Goal: Task Accomplishment & Management: Complete application form

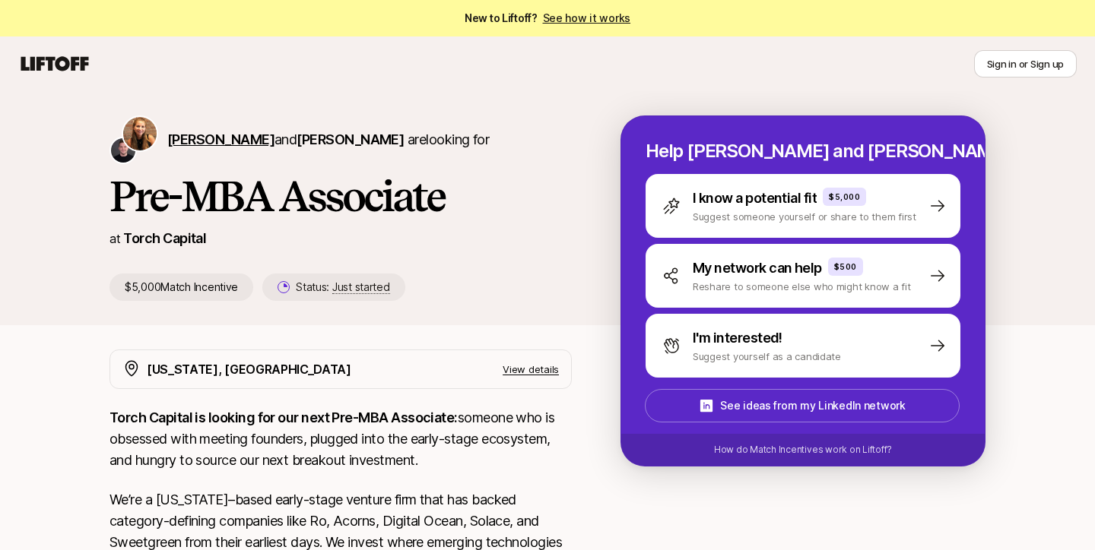
click at [208, 141] on span "[PERSON_NAME]" at bounding box center [220, 140] width 107 height 16
click at [363, 145] on span "[PERSON_NAME]" at bounding box center [350, 140] width 107 height 16
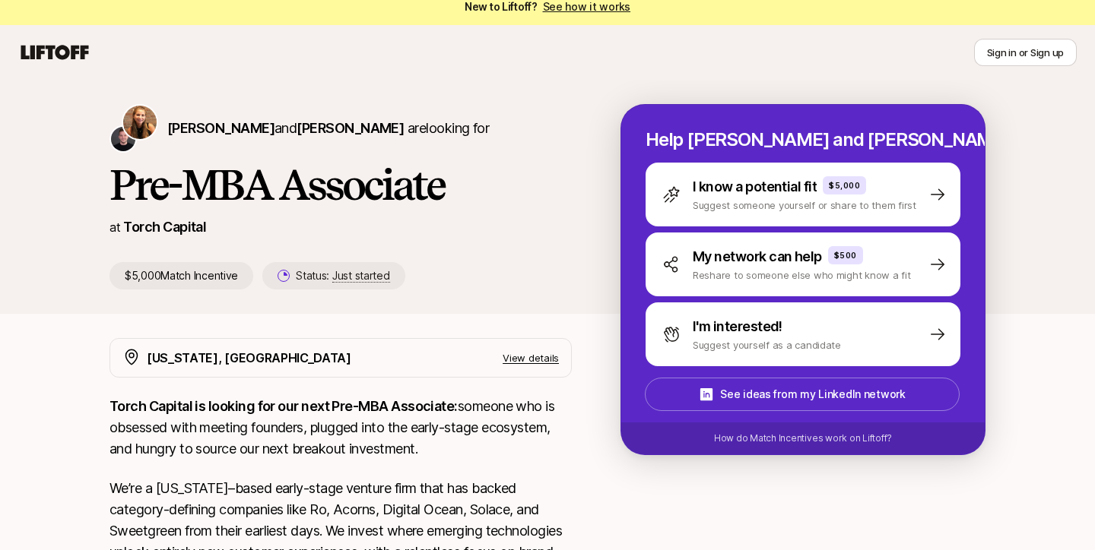
click at [522, 351] on p "View details" at bounding box center [531, 358] width 56 height 15
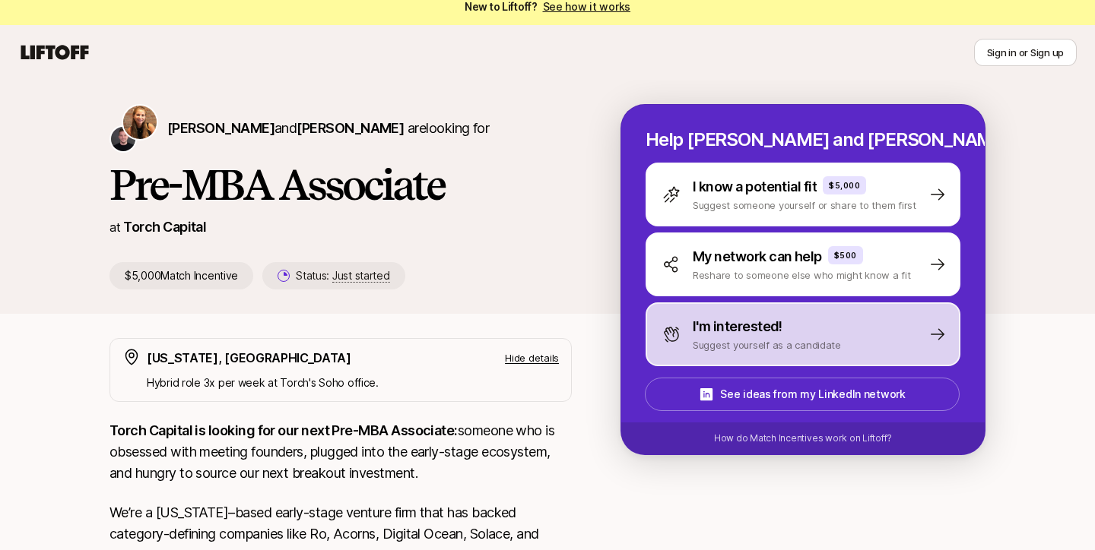
click at [775, 327] on p "I'm interested!" at bounding box center [738, 326] width 90 height 21
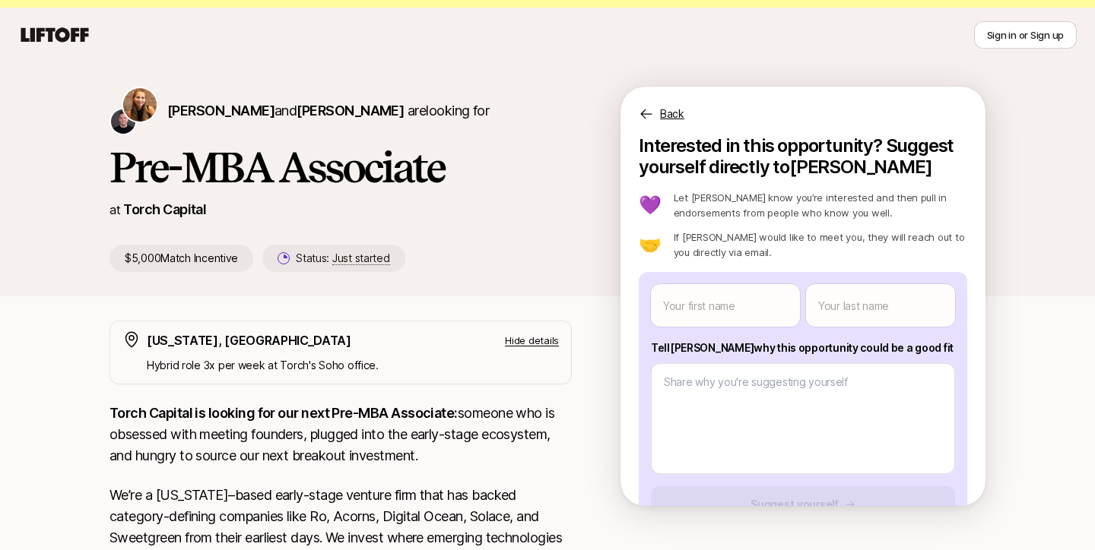
scroll to position [0, 0]
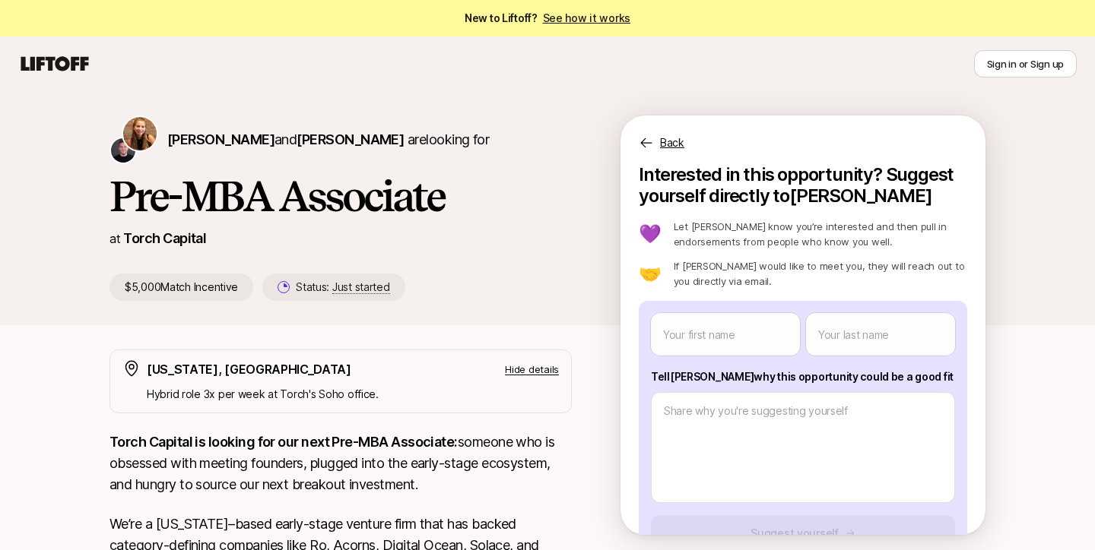
click at [587, 21] on link "See how it works" at bounding box center [587, 17] width 88 height 13
type textarea "x"
click at [698, 333] on body "New to Liftoff? See how it works Sign in or Sign up Sign in or Sign up Katie Re…" at bounding box center [547, 275] width 1095 height 550
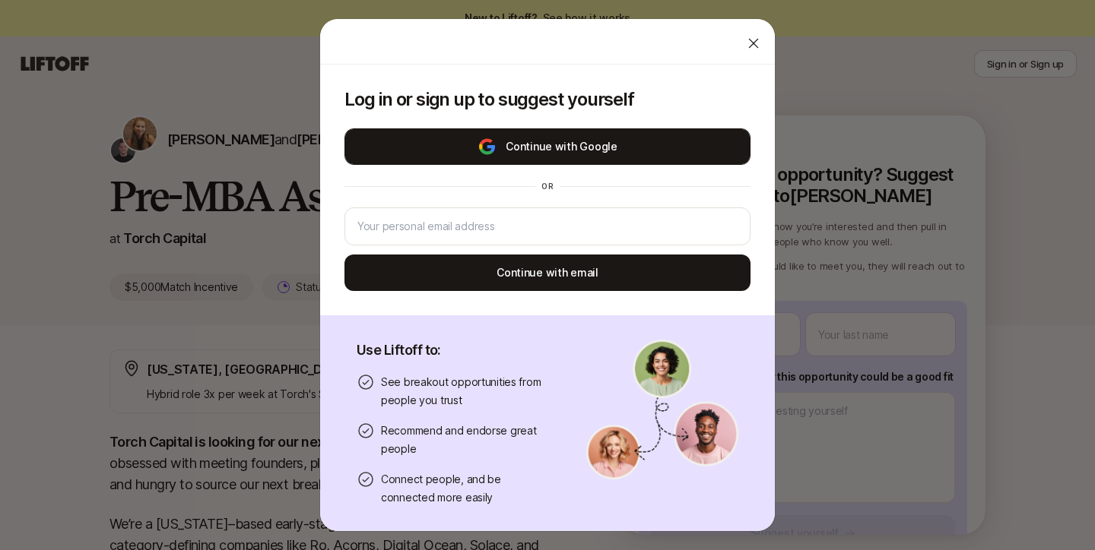
click at [601, 140] on button "Continue with Google" at bounding box center [547, 146] width 406 height 36
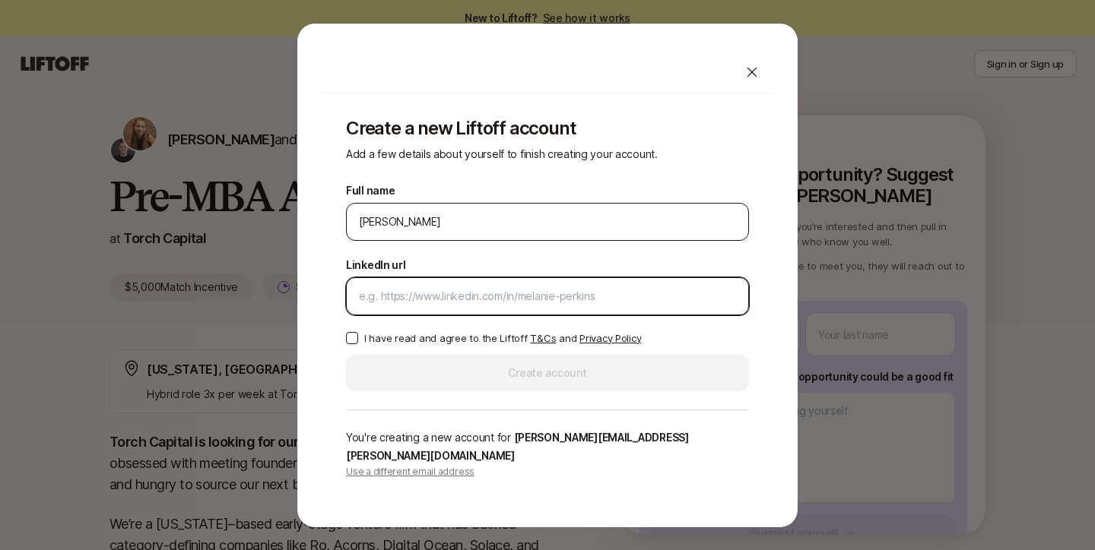
paste input "https://www.linkedin.com/in/luisfcusihuallpa/"
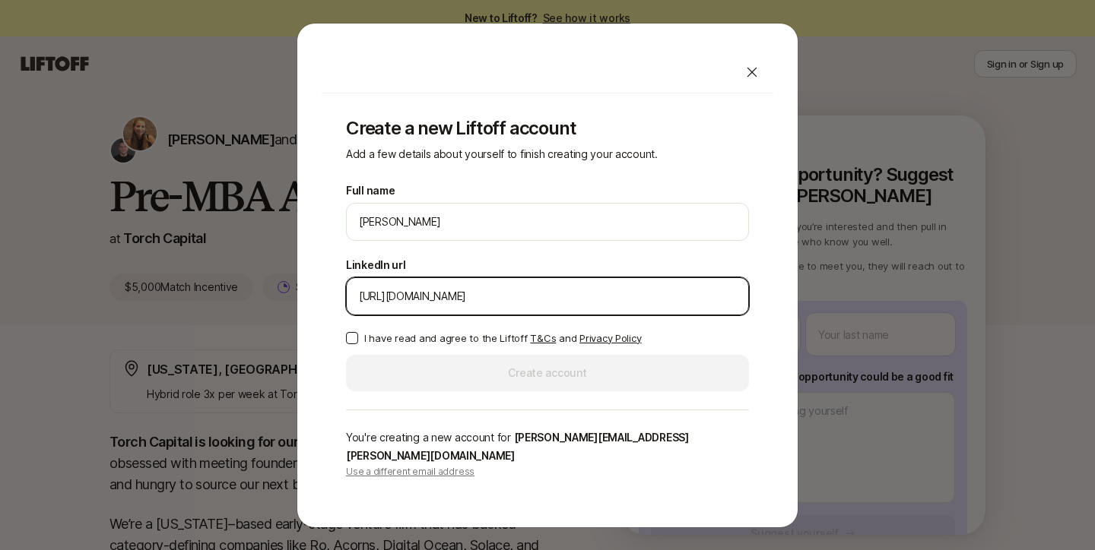
type input "https://www.linkedin.com/in/luisfcusihuallpa/"
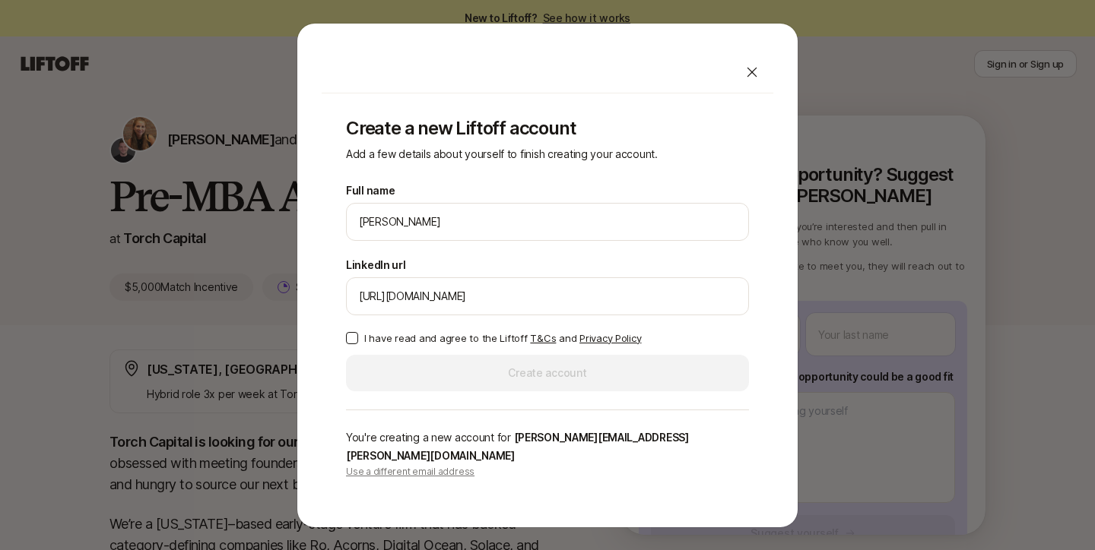
click at [380, 344] on p "I have read and agree to the Liftoff T&Cs and Privacy Policy" at bounding box center [502, 338] width 277 height 15
click at [358, 344] on button "I have read and agree to the Liftoff T&Cs and Privacy Policy" at bounding box center [352, 338] width 12 height 12
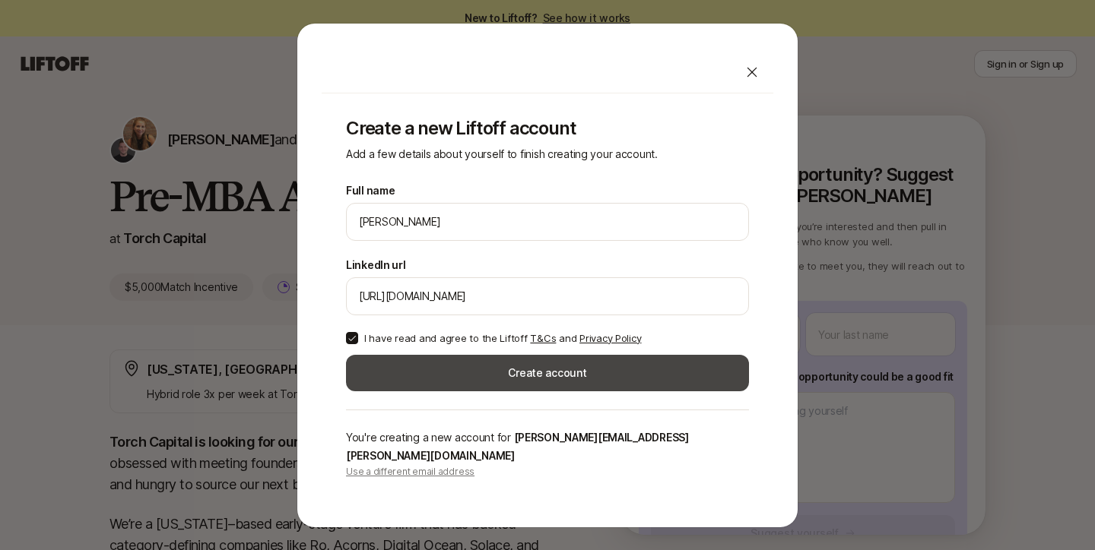
click at [420, 374] on button "Create account" at bounding box center [547, 373] width 403 height 36
type textarea "x"
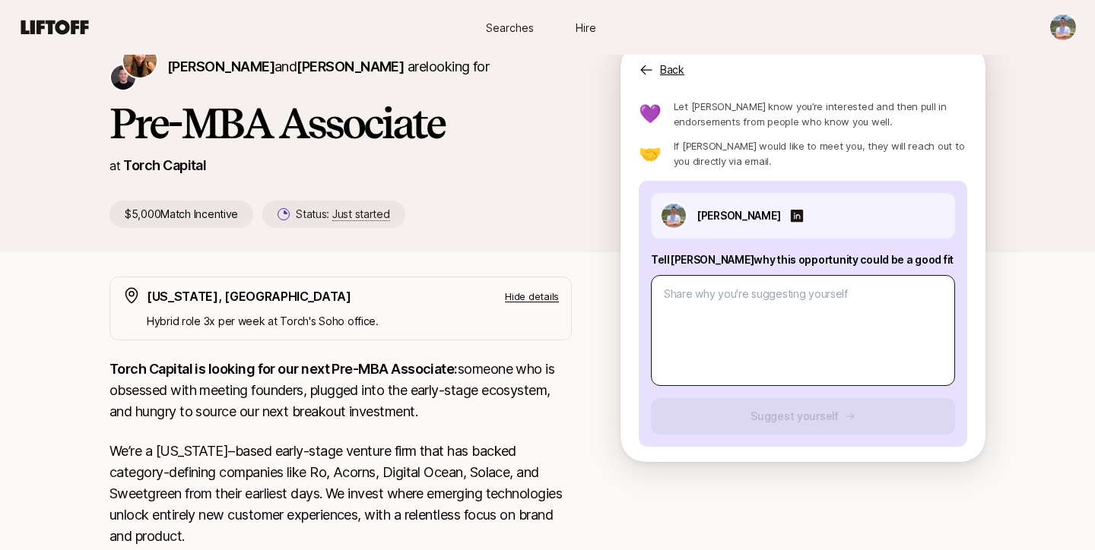
scroll to position [50, 0]
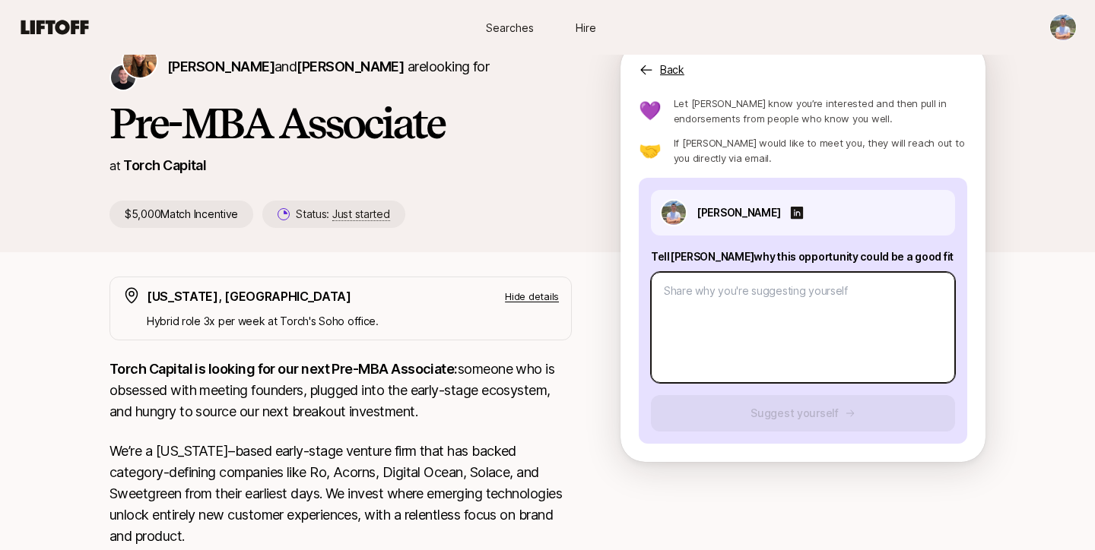
click at [696, 363] on textarea at bounding box center [803, 327] width 304 height 111
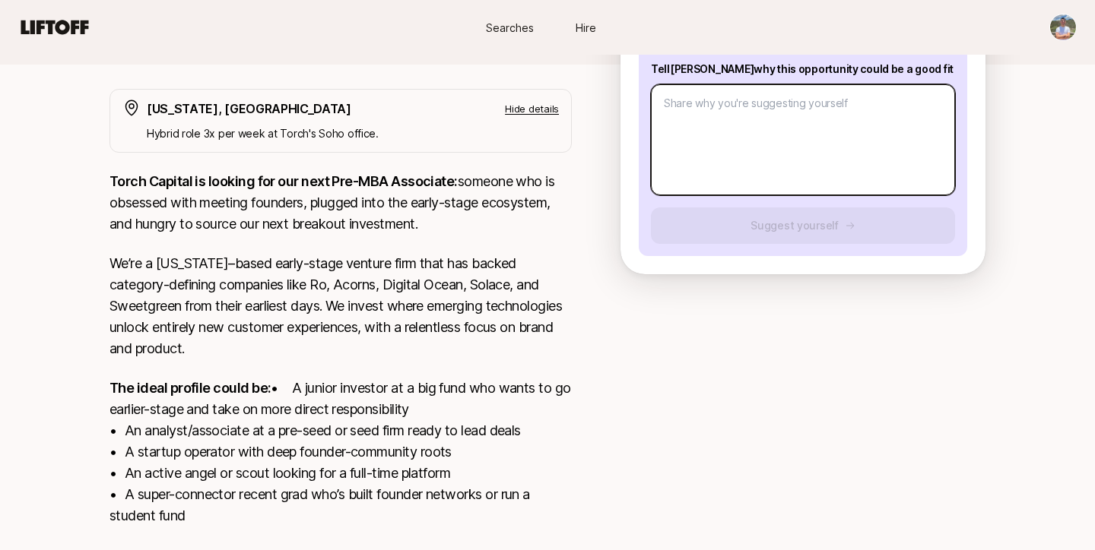
scroll to position [417, 0]
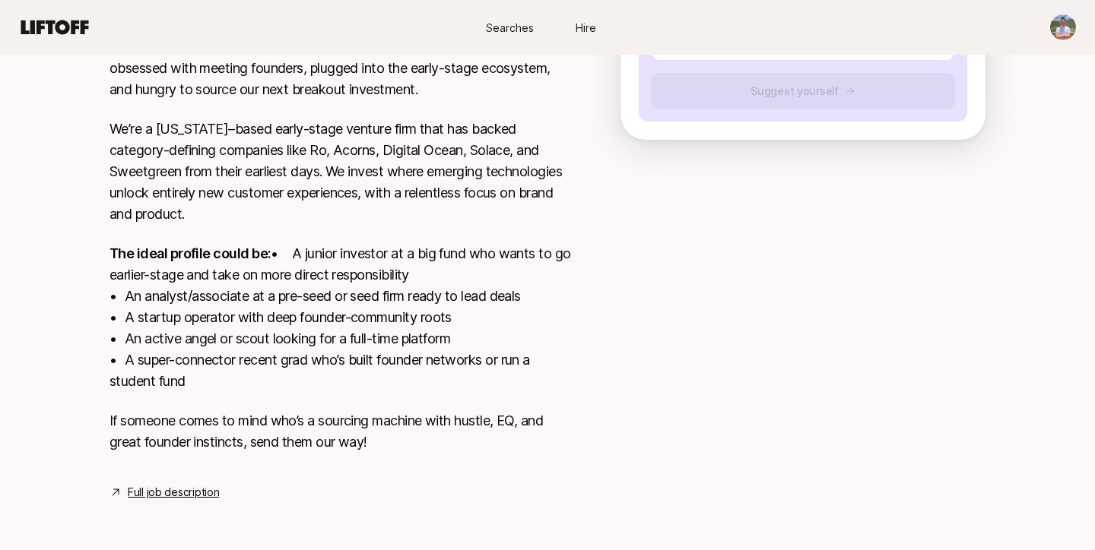
click at [199, 491] on link "Full job description" at bounding box center [173, 493] width 91 height 18
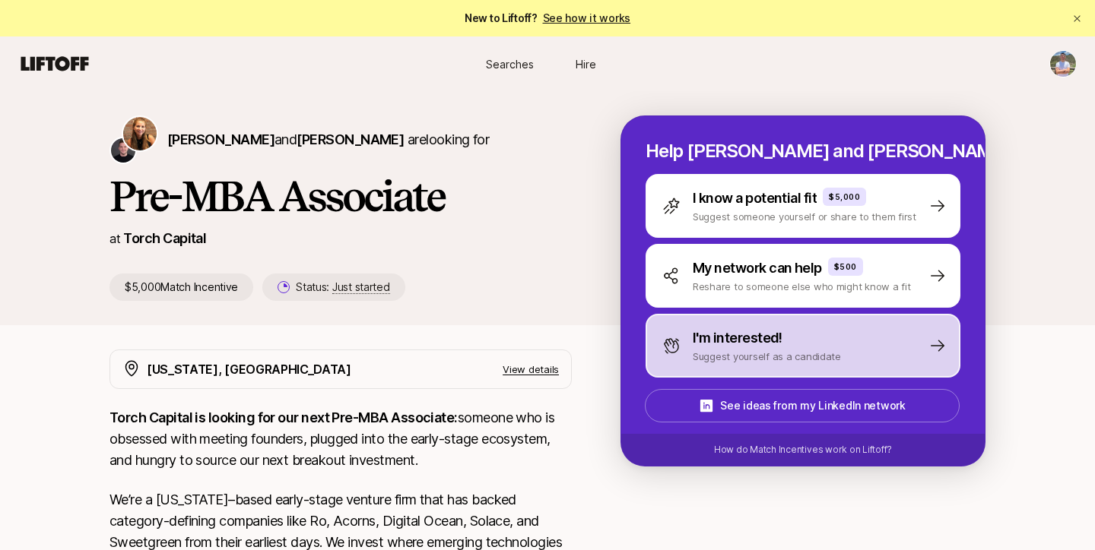
click at [725, 338] on p "I'm interested!" at bounding box center [738, 338] width 90 height 21
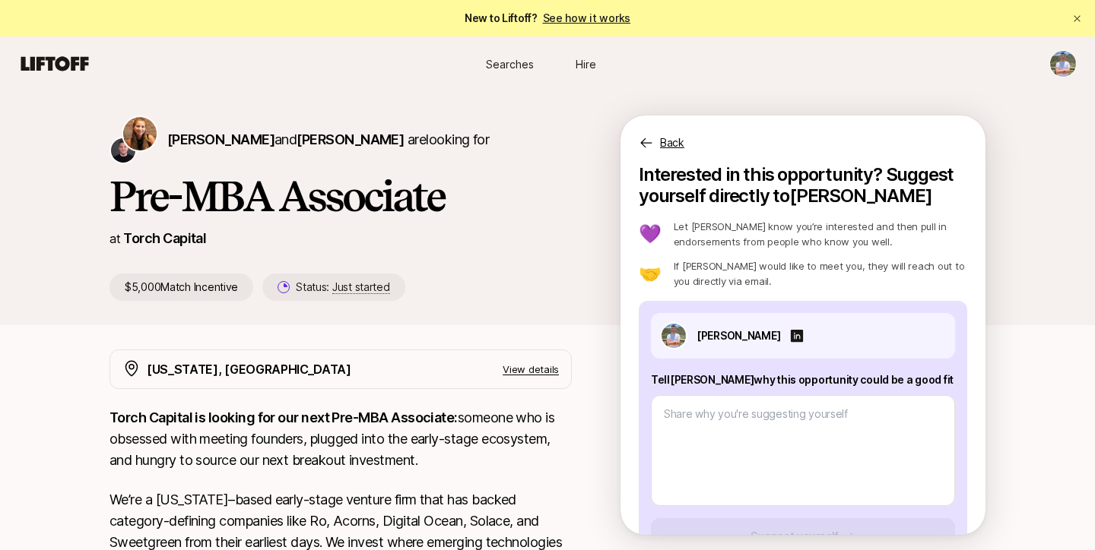
scroll to position [50, 0]
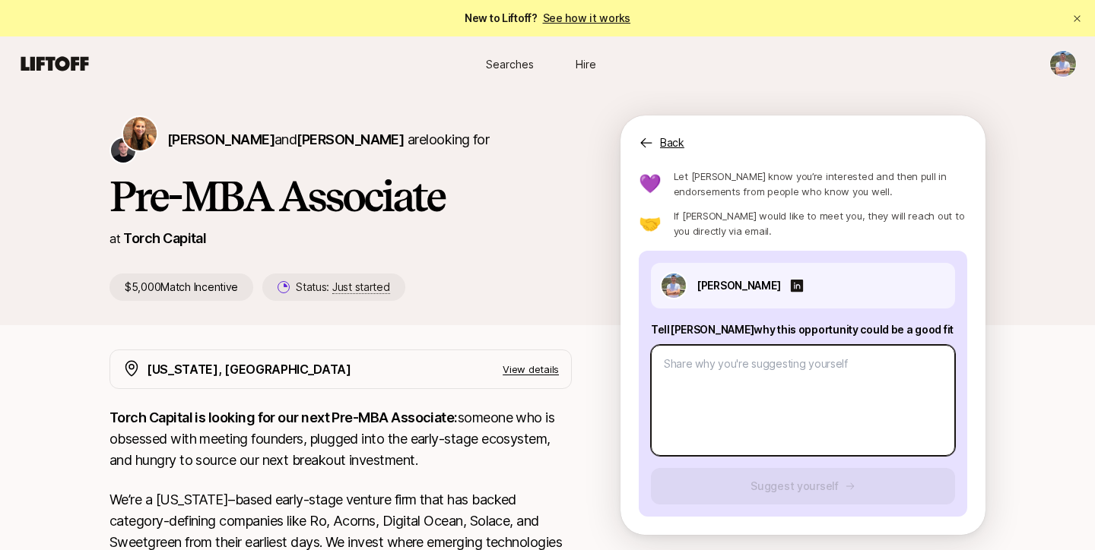
click at [714, 357] on textarea at bounding box center [803, 400] width 304 height 111
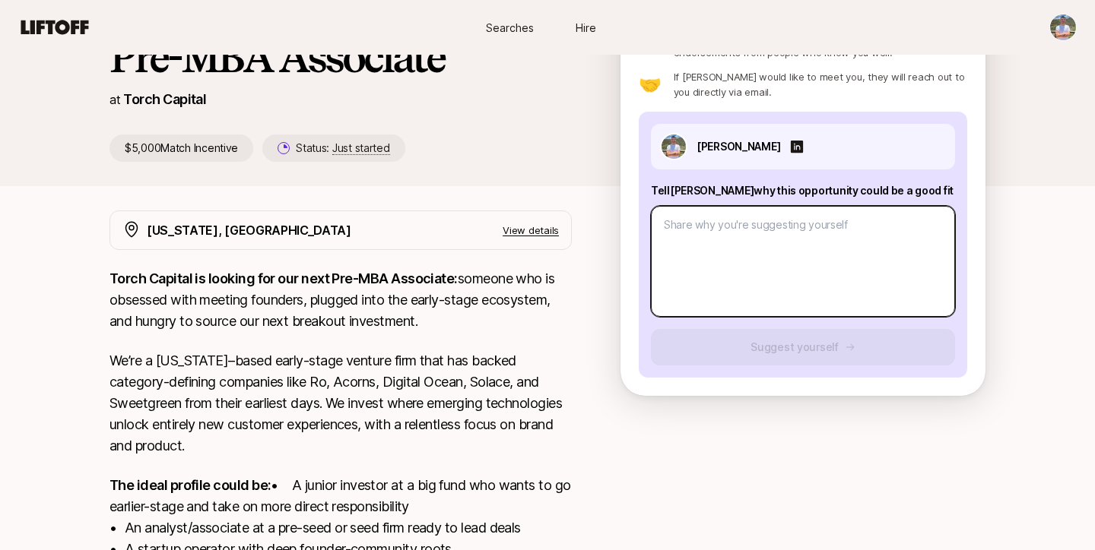
scroll to position [392, 0]
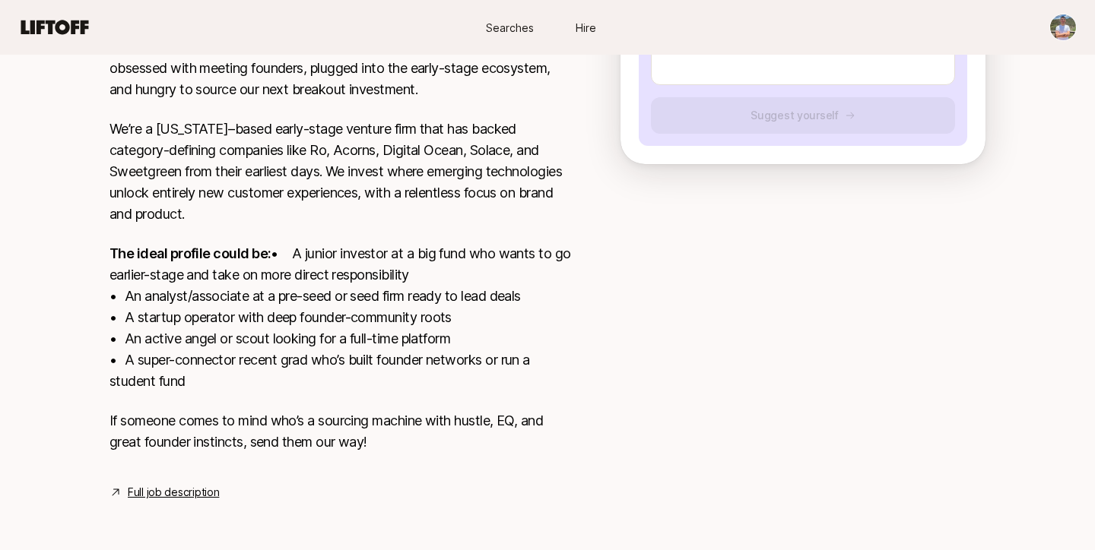
click at [136, 492] on link "Full job description" at bounding box center [173, 493] width 91 height 18
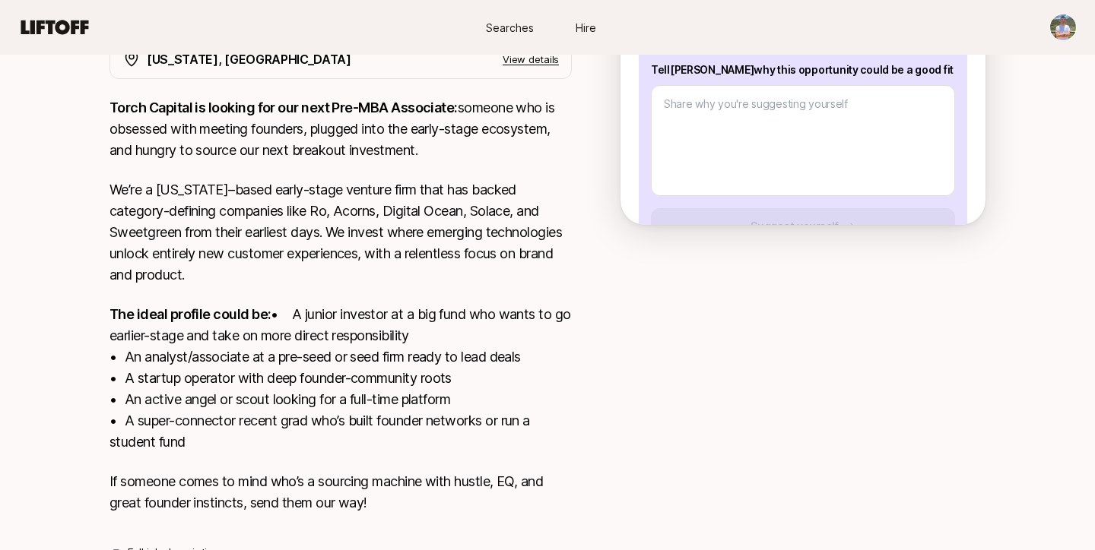
scroll to position [307, 0]
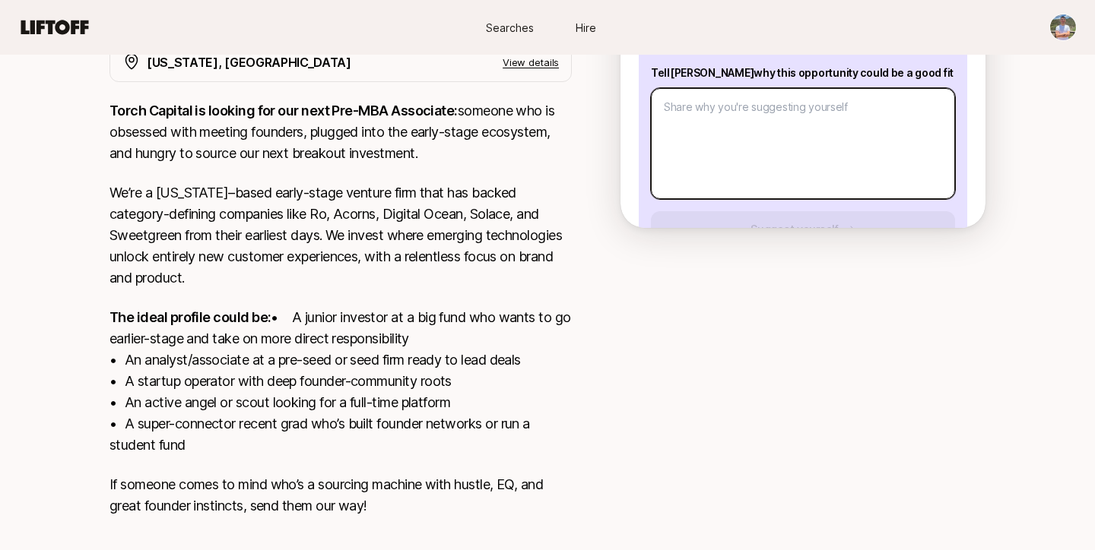
click at [718, 140] on textarea at bounding box center [803, 143] width 304 height 111
paste textarea "I’m [PERSON_NAME]—a Dartmouth grad and [PERSON_NAME] MBA early admit, currently…"
type textarea "x"
type textarea "I’m [PERSON_NAME]—a Dartmouth grad and [PERSON_NAME] MBA early admit, currently…"
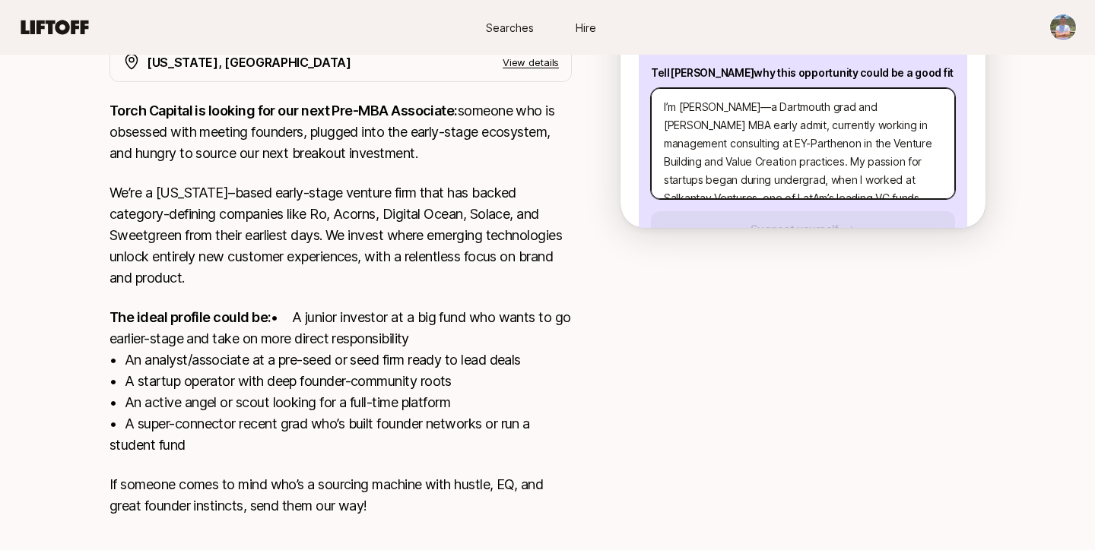
scroll to position [91, 0]
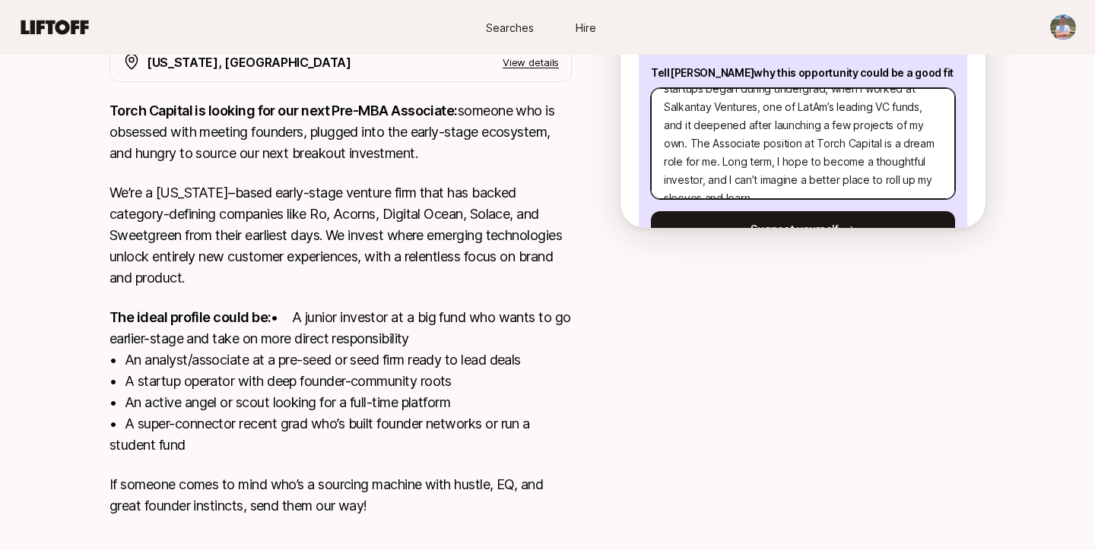
type textarea "x"
type textarea "I’m [PERSON_NAME]—a Dartmouth grad and [PERSON_NAME] MBA early admit, currently…"
type textarea "x"
type textarea "I’m [PERSON_NAME]—a Dartmouth grad and [PERSON_NAME] MBA early admit, currently…"
type textarea "x"
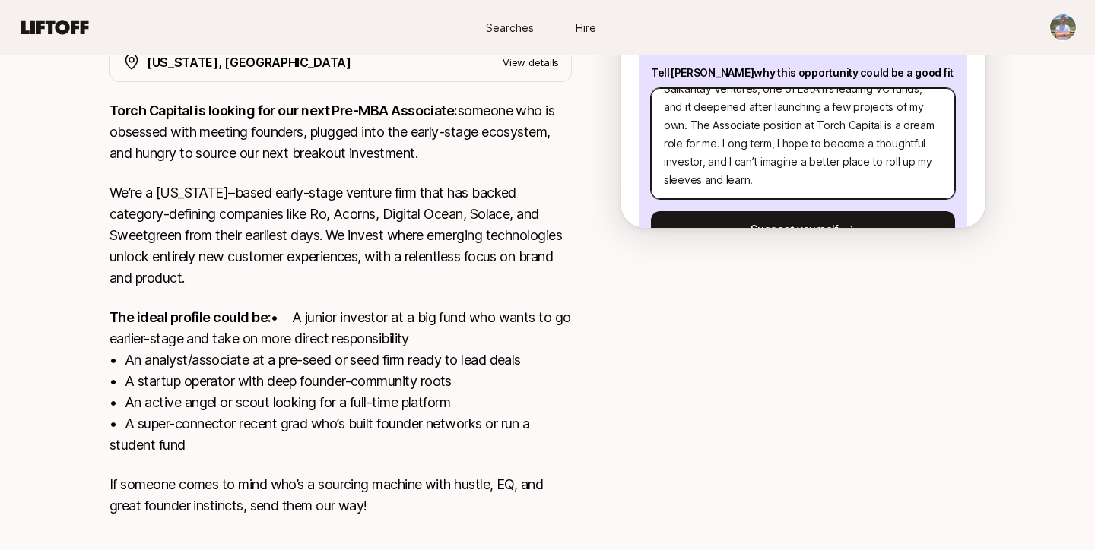
type textarea "I’m [PERSON_NAME]—a Dartmouth grad and [PERSON_NAME] MBA early admit, currently…"
paste textarea "What excites me most about [PERSON_NAME]’s investment thesis on backing emergin…"
type textarea "x"
type textarea "I’m [PERSON_NAME]—a Dartmouth grad and [PERSON_NAME] MBA early admit, currently…"
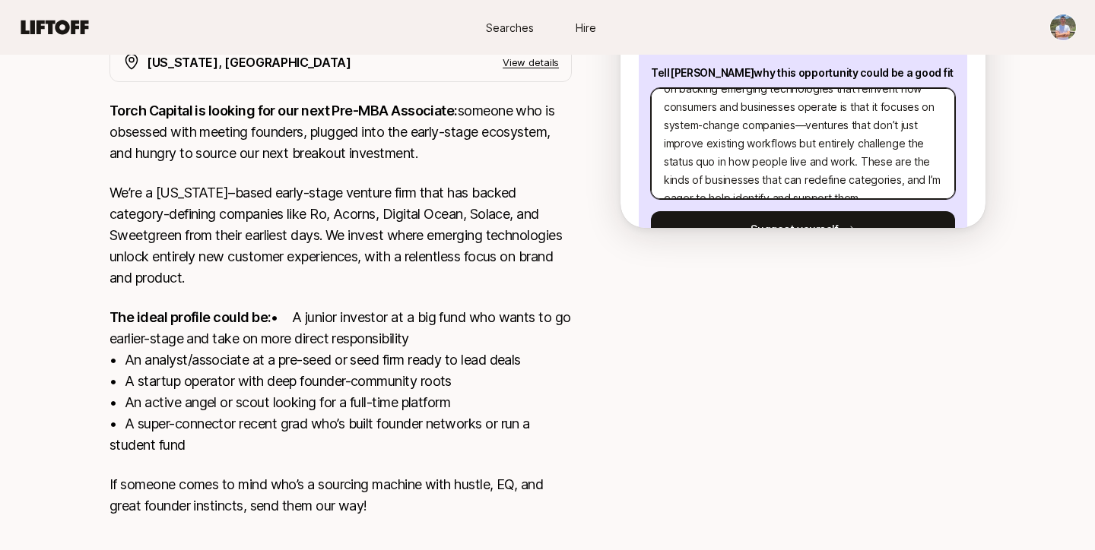
type textarea "x"
type textarea "I’m [PERSON_NAME]—a Dartmouth grad and [PERSON_NAME] MBA early admit, currently…"
type textarea "x"
type textarea "I’m [PERSON_NAME]—a Dartmouth grad and [PERSON_NAME] MBA early admit, currently…"
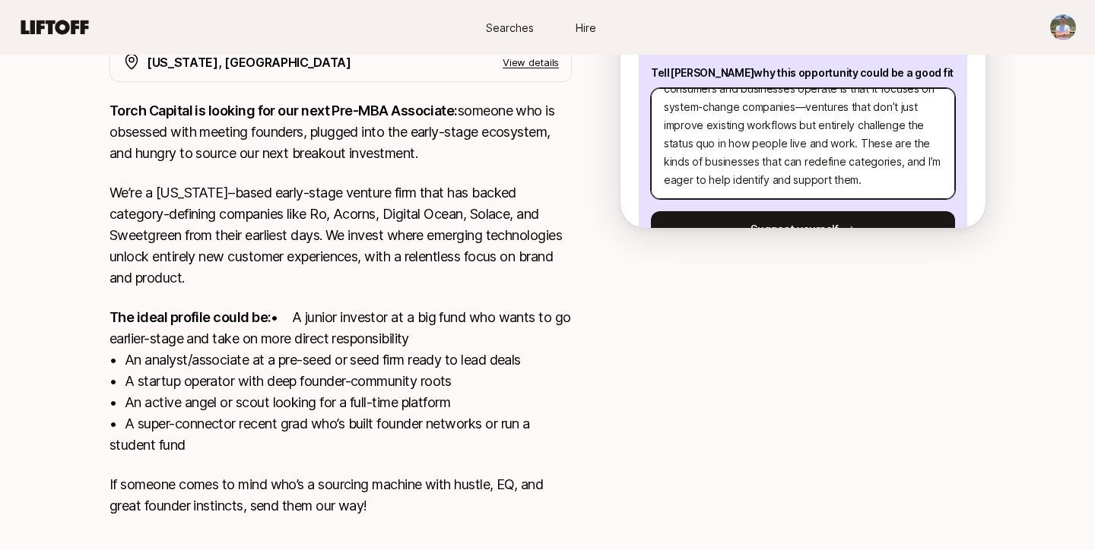
paste textarea "Lo ipsu dolo sita, conse adipiscin E seddoei tem incidid utla Etdol’m aliqua en…"
type textarea "x"
type textarea "L’i Dolo—s Ametconse adip eli Seddoei TEM incid utlab, etdolorem aliquae ad min…"
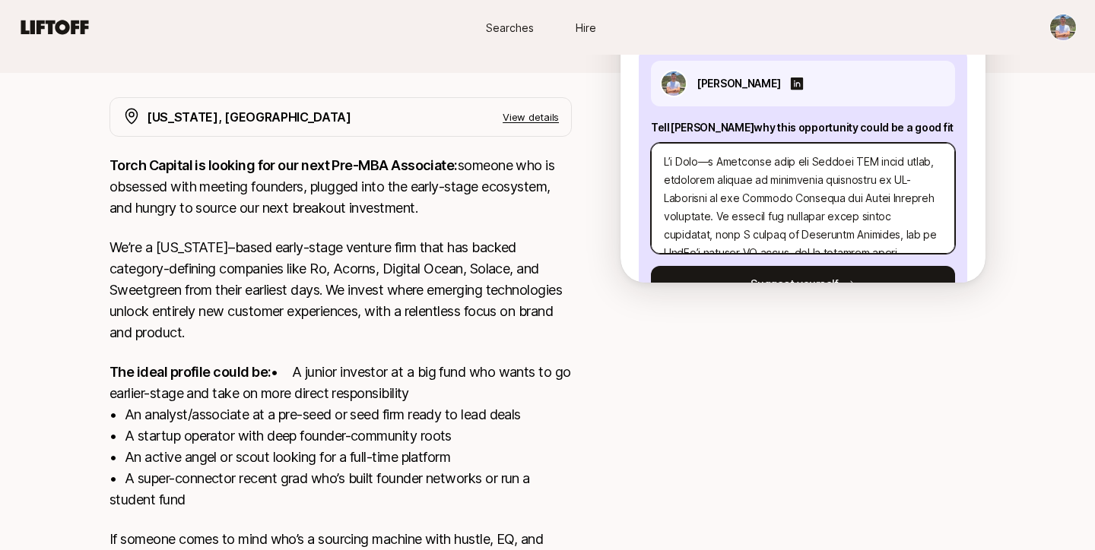
scroll to position [230, 0]
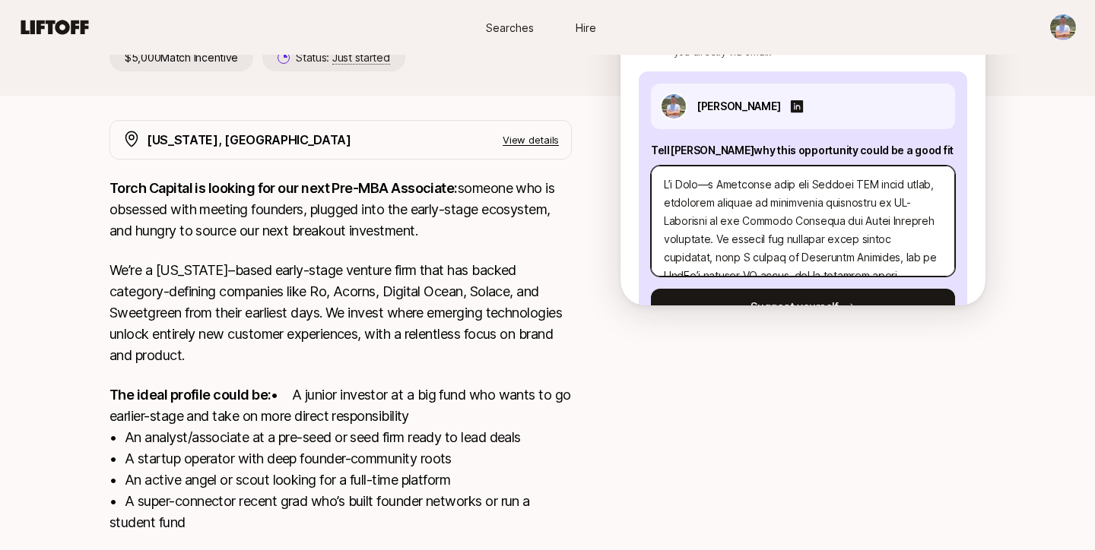
click at [698, 184] on textarea at bounding box center [803, 221] width 304 height 111
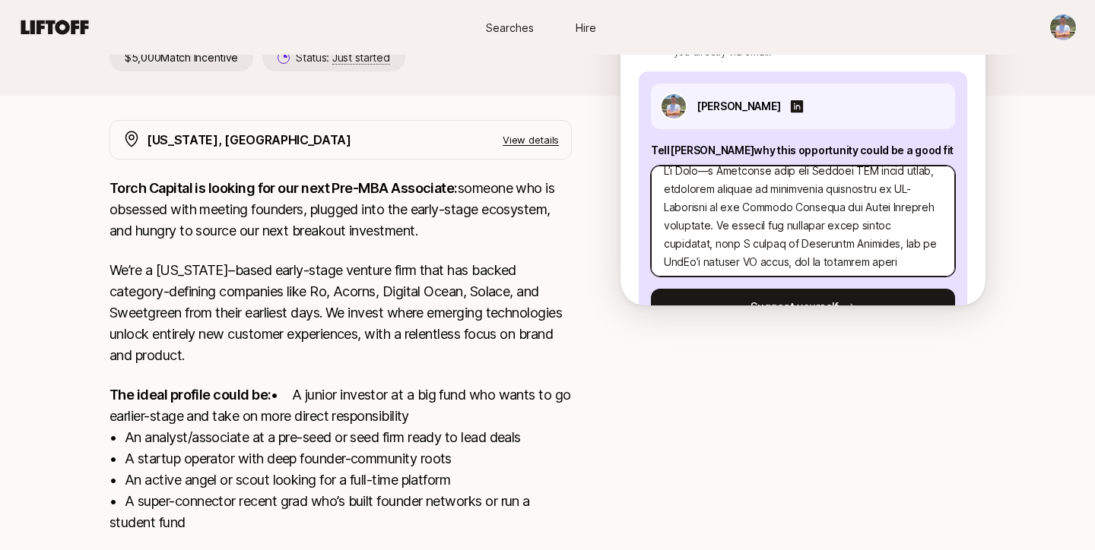
scroll to position [18, 0]
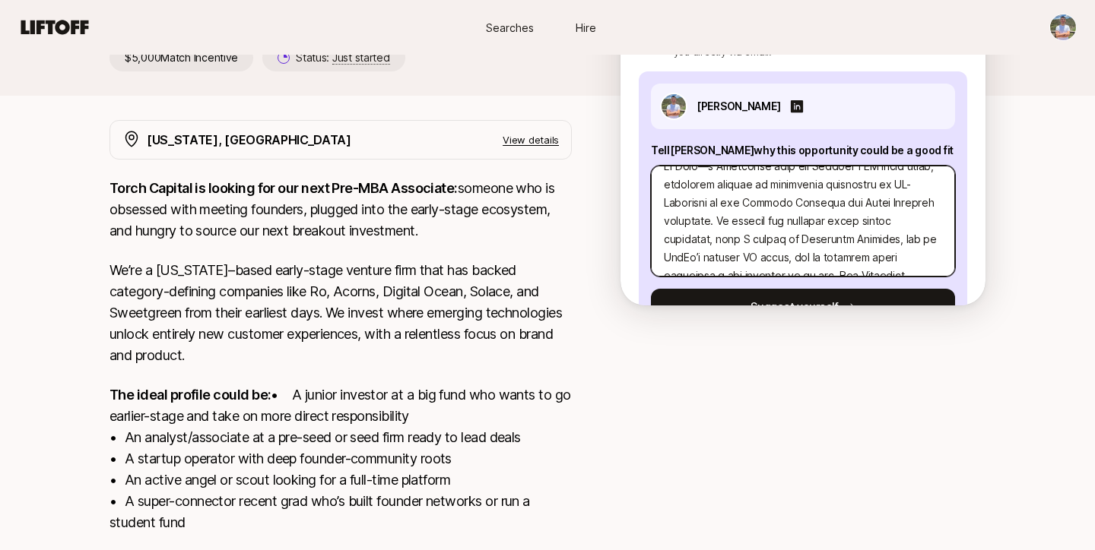
drag, startPoint x: 845, startPoint y: 203, endPoint x: 940, endPoint y: 202, distance: 94.3
click at [940, 202] on textarea at bounding box center [803, 221] width 304 height 111
type textarea "x"
type textarea "L’i Dolo—s Ametconse adip eli Seddoei TEM incid utlab, etdolorem aliquae ad min…"
click at [888, 205] on textarea at bounding box center [803, 221] width 304 height 111
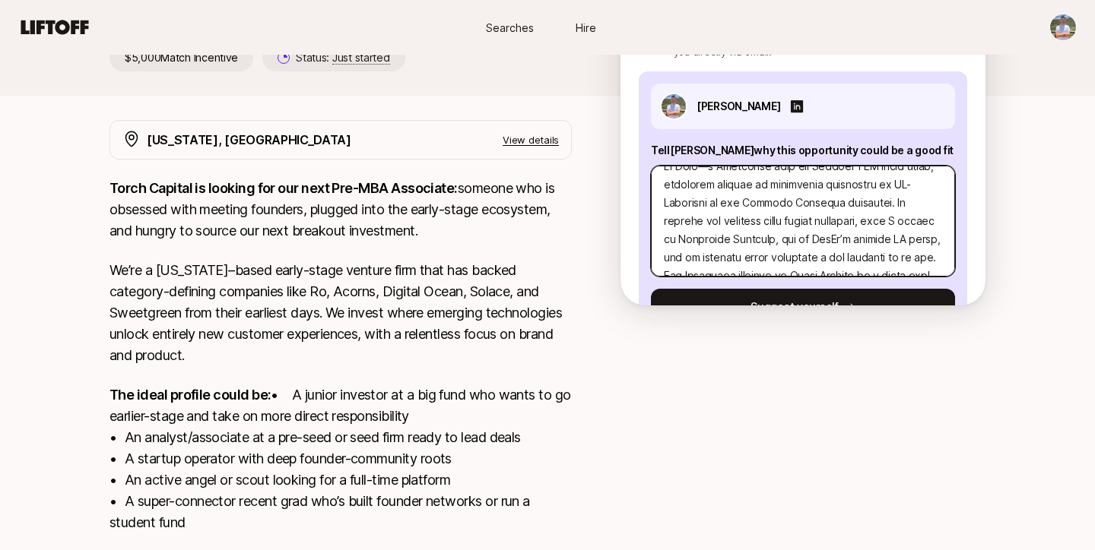
type textarea "x"
type textarea "L’i Dolo—s Ametconse adip eli Seddoei TEM incid utlab, etdolorem aliquae ad min…"
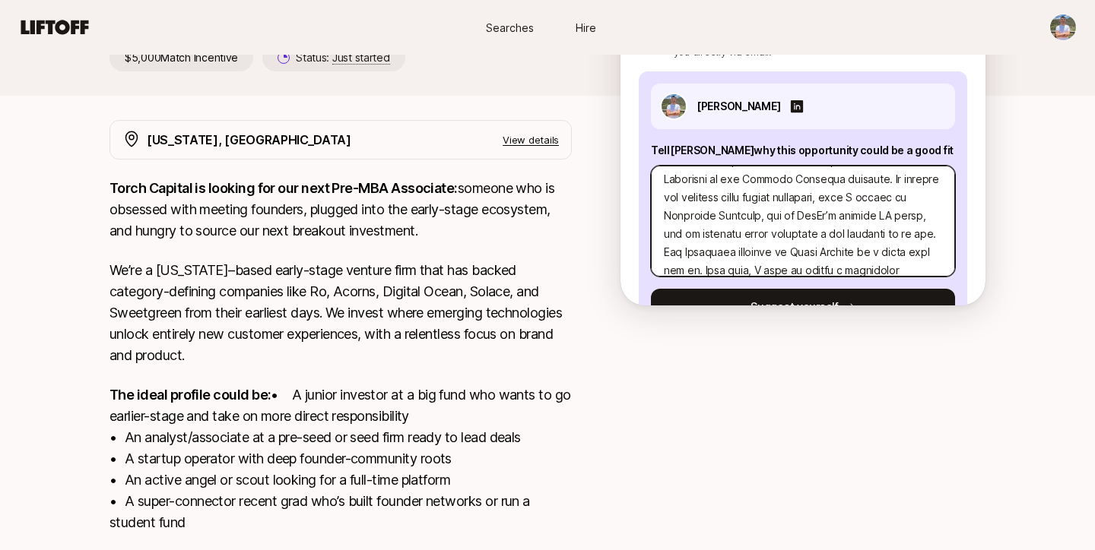
scroll to position [46, 0]
click at [750, 212] on textarea at bounding box center [803, 221] width 304 height 111
click at [779, 205] on textarea at bounding box center [803, 221] width 304 height 111
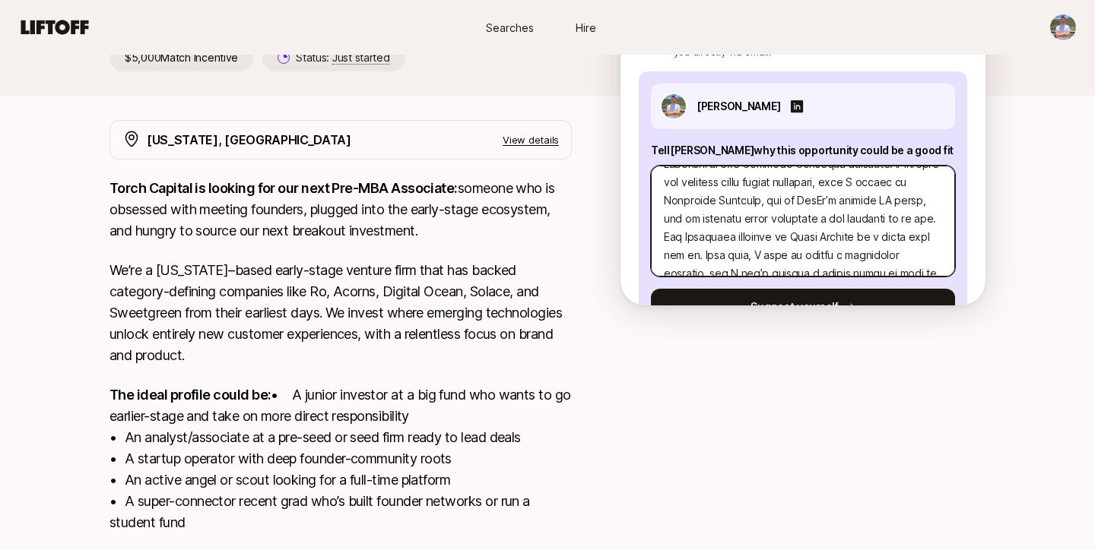
scroll to position [65, 0]
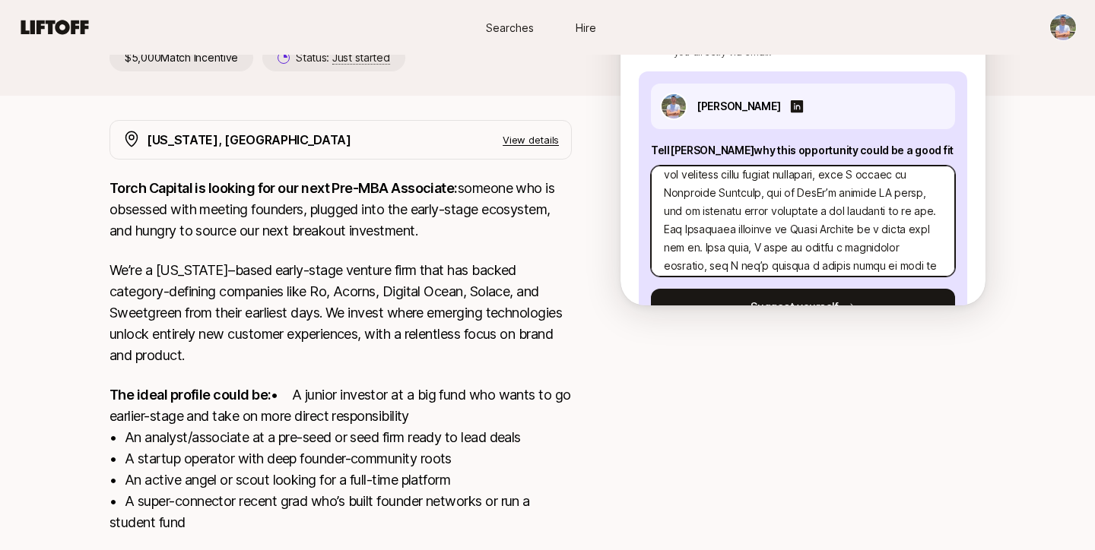
click at [868, 195] on textarea at bounding box center [803, 221] width 304 height 111
type textarea "x"
type textarea "L’i Dolo—s Ametconse adip eli Seddoei TEM incid utlab, etdolorem aliquae ad min…"
type textarea "x"
type textarea "L’i Dolo—s Ametconse adip eli Seddoei TEM incid utlab, etdolorem aliquae ad min…"
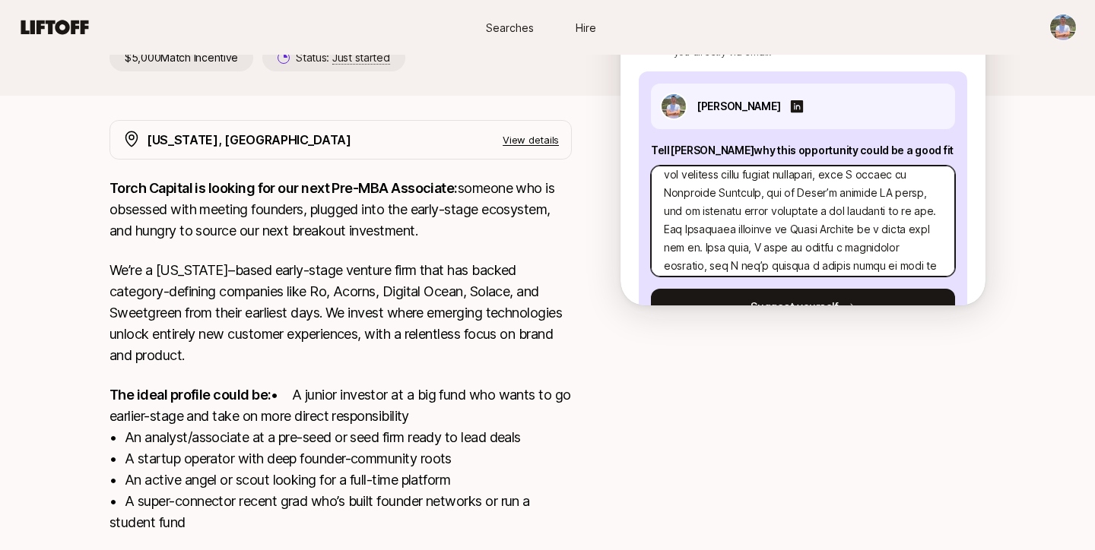
click at [833, 210] on textarea at bounding box center [803, 221] width 304 height 111
click at [859, 193] on textarea at bounding box center [803, 221] width 304 height 111
click at [872, 199] on textarea at bounding box center [803, 221] width 304 height 111
type textarea "x"
type textarea "L’i Dolo—s Ametconse adip eli Seddoei TEM incid utlab, etdolorem aliquae ad min…"
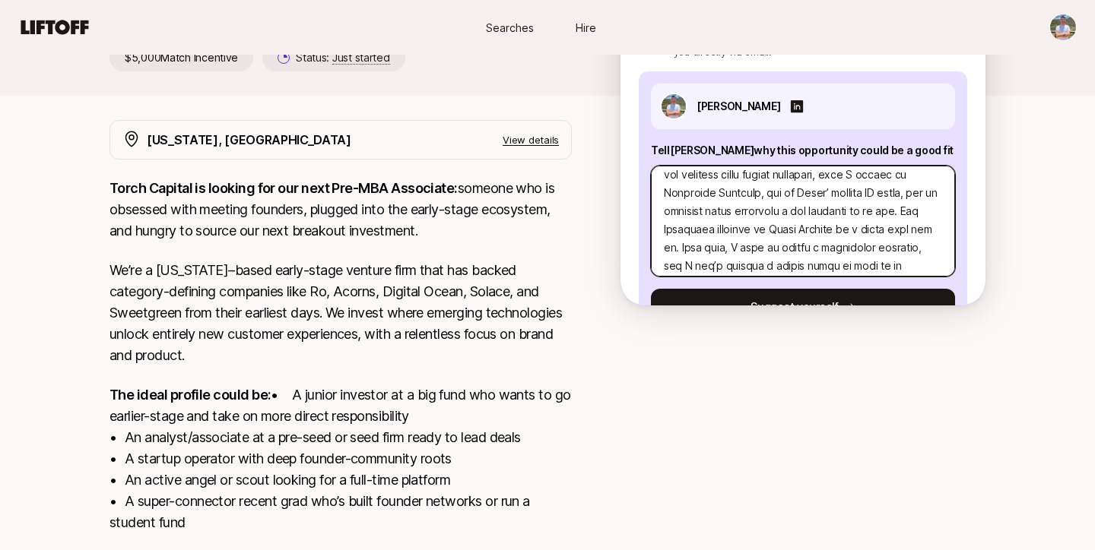
type textarea "x"
type textarea "L’i Dolo—s Ametconse adip eli Seddoei TEM incid utlab, etdolorem aliquae ad min…"
type textarea "x"
type textarea "L’i Dolo—s Ametconse adip eli Seddoei TEM incid utlab, etdolorem aliquae ad min…"
type textarea "x"
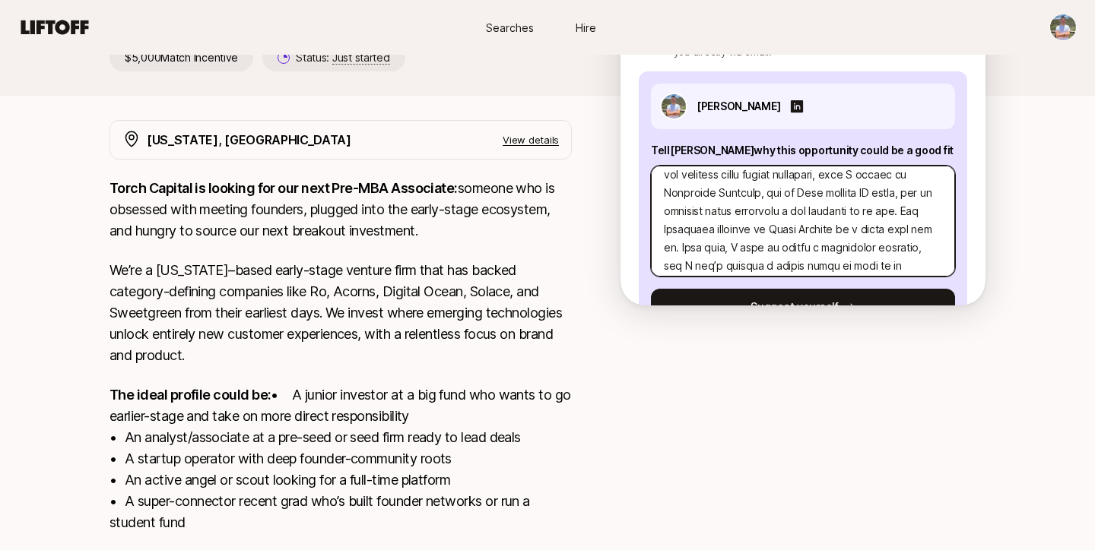
type textarea "L’i Dolo—s Ametconse adip eli Seddoei TEM incid utlab, etdolorem aliquae ad min…"
type textarea "x"
type textarea "L’i Dolo—s Ametconse adip eli Seddoei TEM incid utlab, etdolorem aliquae ad min…"
type textarea "x"
type textarea "L’i Dolo—s Ametconse adip eli Seddoei TEM incid utlab, etdolorem aliquae ad min…"
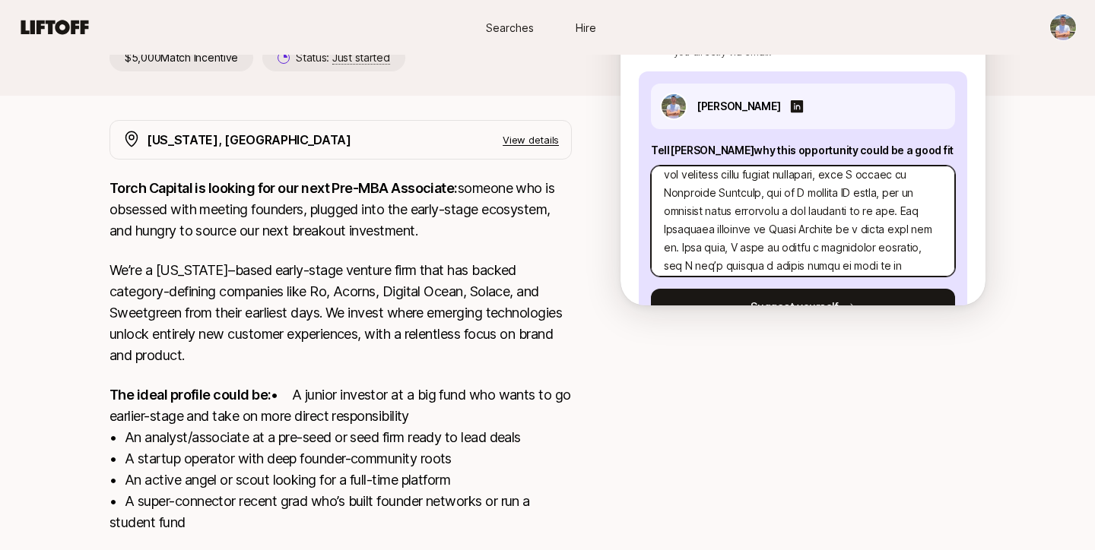
type textarea "x"
type textarea "L’i Dolo—s Ametconse adip eli Seddoei TEM incid utlab, etdolorem aliquae ad min…"
type textarea "x"
type textarea "L’i Dolo—s Ametconse adip eli Seddoei TEM incid utlab, etdolorem aliquae ad min…"
type textarea "x"
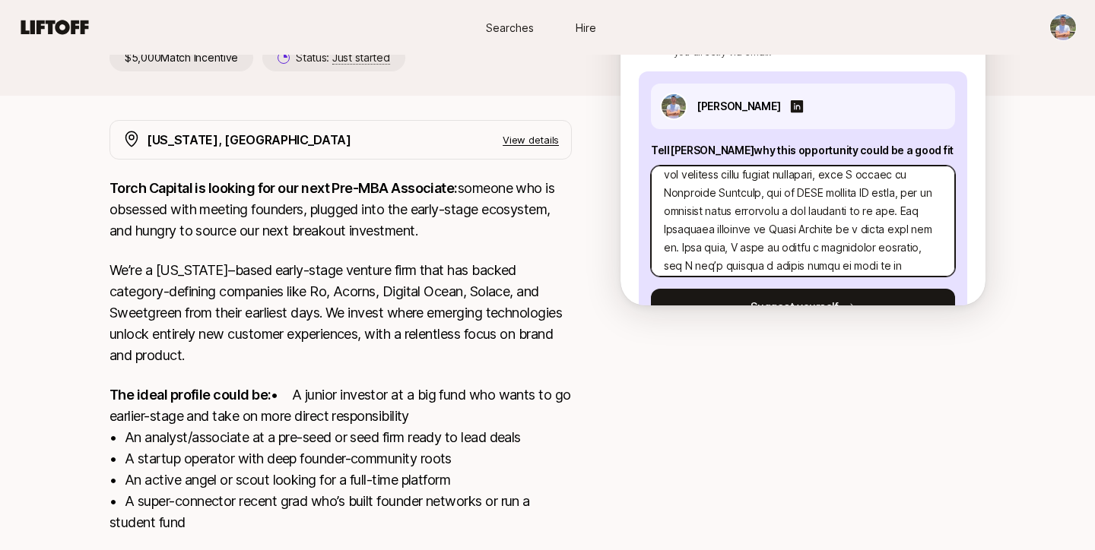
type textarea "L’i Dolo—s Ametconse adip eli Seddoei TEM incid utlab, etdolorem aliquae ad min…"
click at [826, 214] on textarea at bounding box center [803, 221] width 304 height 111
type textarea "x"
type textarea "L’i Dolo—s Ametconse adip eli Seddoei TEM incid utlab, etdolorem aliquae ad min…"
type textarea "x"
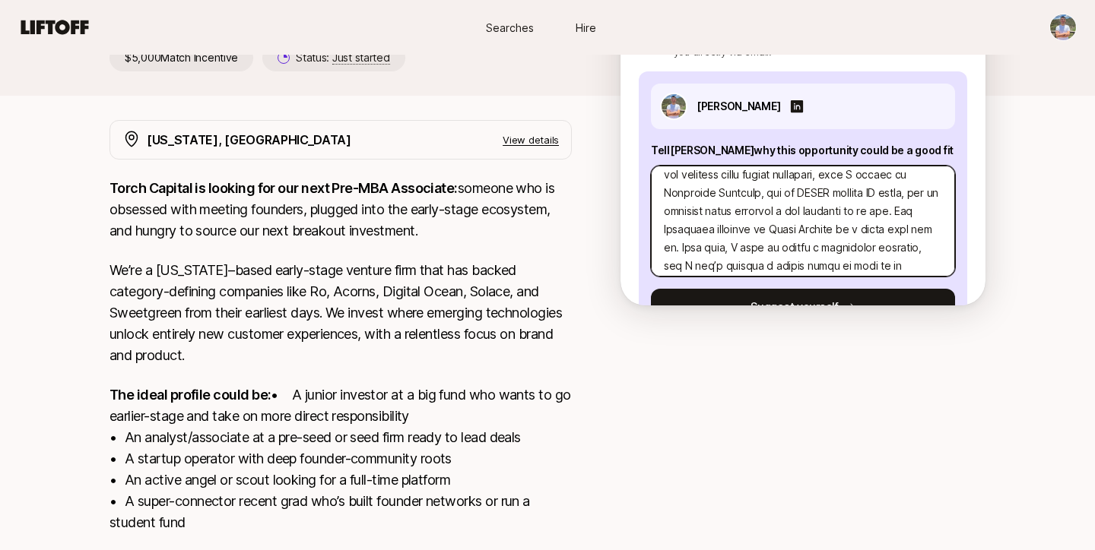
type textarea "L’i Dolo—s Ametconse adip eli Seddoei TEM incid utlab, etdolorem aliquae ad min…"
type textarea "x"
type textarea "L’i Dolo—s Ametconse adip eli Seddoei TEM incid utlab, etdolorem aliquae ad min…"
type textarea "x"
type textarea "L’i Dolo—s Ametconse adip eli Seddoei TEM incid utlab, etdolorem aliquae ad min…"
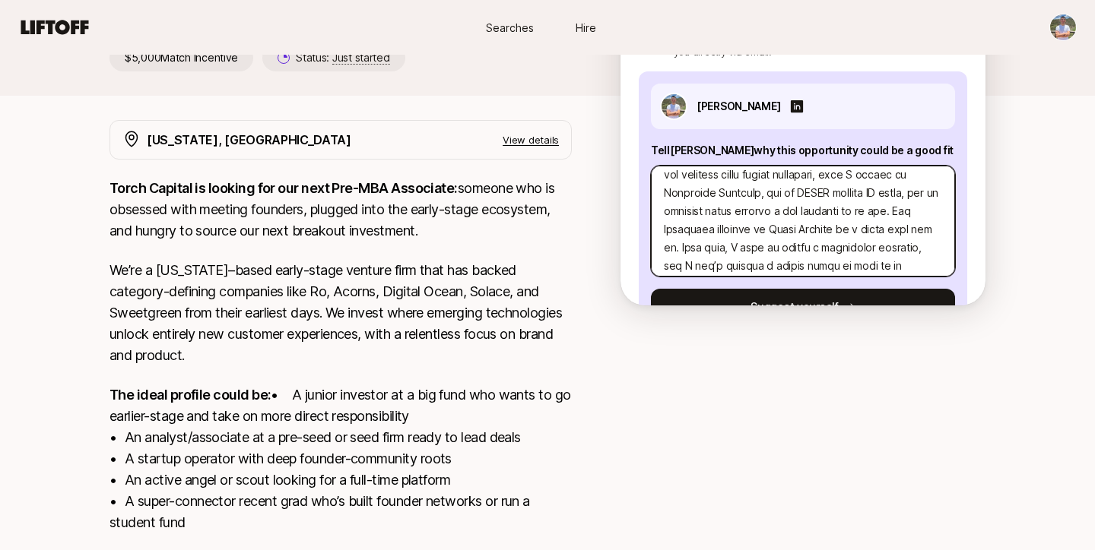
type textarea "x"
type textarea "L’i Dolo—s Ametconse adip eli Seddoei TEM incid utlab, etdolorem aliquae ad min…"
type textarea "x"
type textarea "L’i Dolo—s Ametconse adip eli Seddoei TEM incid utlab, etdolorem aliquae ad min…"
click at [854, 200] on textarea at bounding box center [803, 221] width 304 height 111
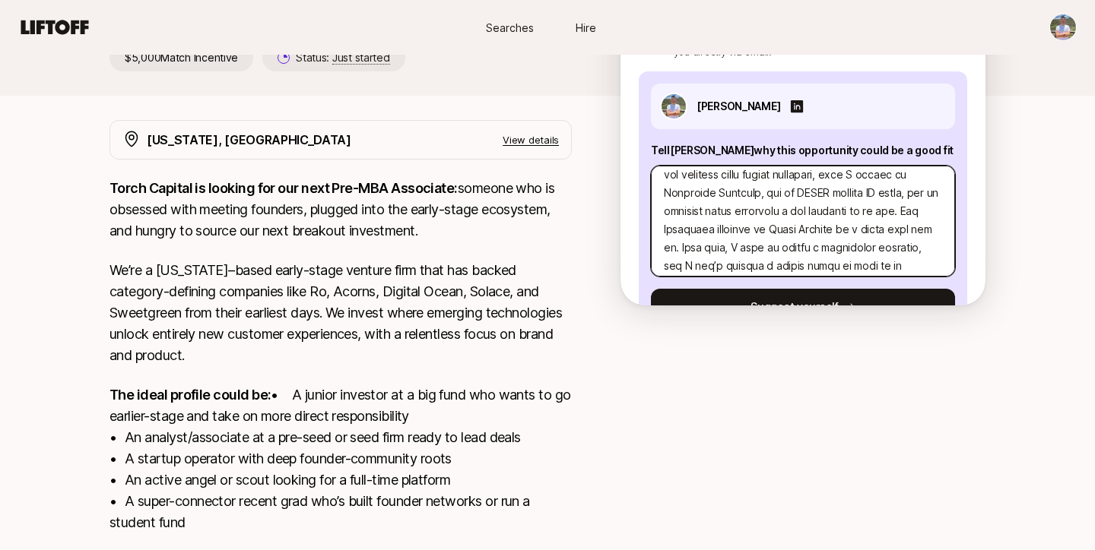
click at [854, 200] on textarea at bounding box center [803, 221] width 304 height 111
type textarea "x"
type textarea "L’i Dolo—s Ametconse adip eli Seddoei TEM incid utlab, etdolorem aliquae ad min…"
type textarea "x"
type textarea "L’i Dolo—s Ametconse adip eli Seddoei TEM incid utlab, etdolorem aliquae ad min…"
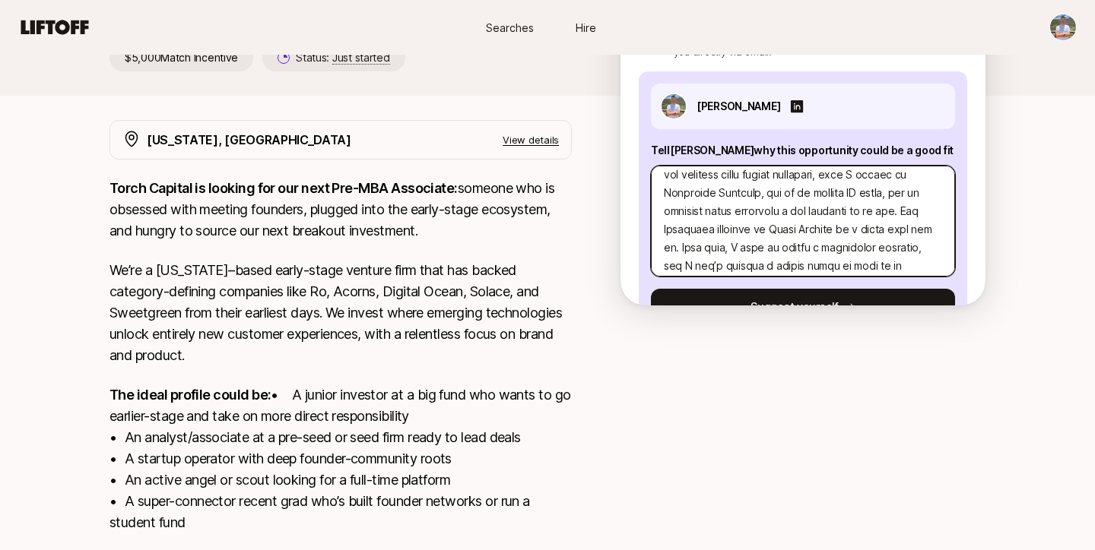
type textarea "x"
type textarea "L’i Dolo—s Ametconse adip eli Seddoei TEM incid utlab, etdolorem aliquae ad min…"
type textarea "x"
type textarea "L’i Dolo—s Ametconse adip eli Seddoei TEM incid utlab, etdolorem aliquae ad min…"
click at [848, 194] on textarea at bounding box center [803, 221] width 304 height 111
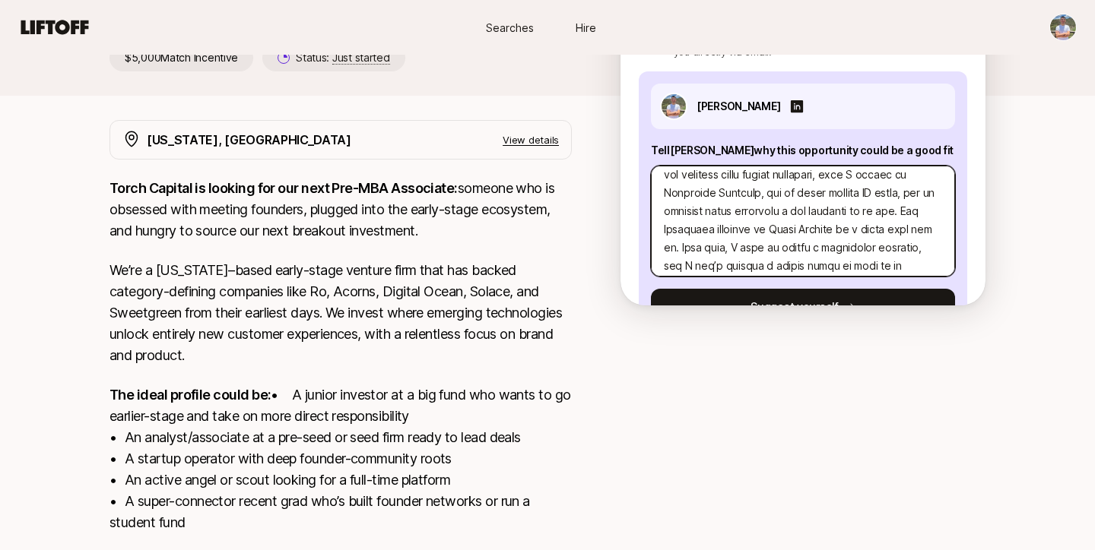
type textarea "x"
type textarea "L’i Dolo—s Ametconse adip eli Seddoei TEM incid utlab, etdolorem aliquae ad min…"
type textarea "x"
type textarea "L’i Dolo—s Ametconse adip eli Seddoei TEM incid utlab, etdolorem aliquae ad min…"
click at [825, 200] on textarea at bounding box center [803, 221] width 304 height 111
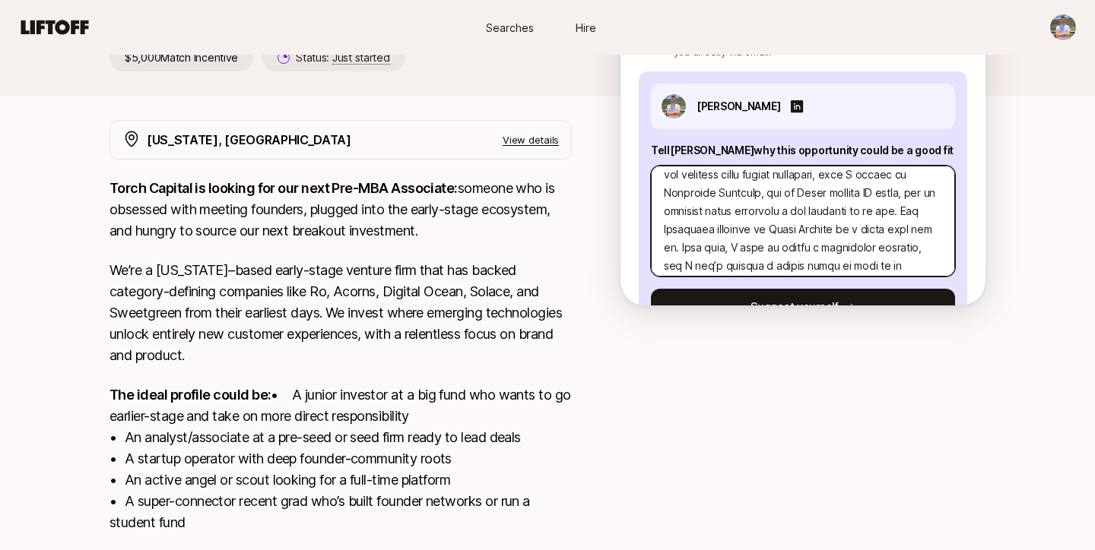
click at [874, 193] on textarea at bounding box center [803, 221] width 304 height 111
type textarea "x"
type textarea "L’i Dolo—s Ametconse adip eli Seddoei TEM incid utlab, etdolorem aliquae ad min…"
type textarea "x"
type textarea "L’i Dolo—s Ametconse adip eli Seddoei TEM incid utlab, etdolorem aliquae ad min…"
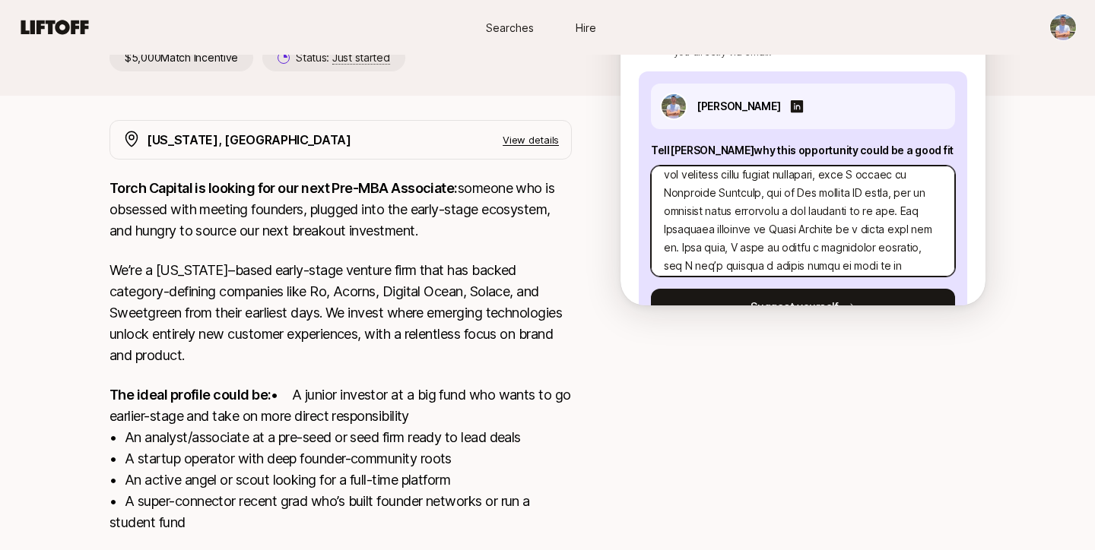
type textarea "x"
type textarea "L’i Dolo—s Ametconse adip eli Seddoei TEM incid utlab, etdolorem aliquae ad min…"
type textarea "x"
type textarea "L’i Dolo—s Ametconse adip eli Seddoei TEM incid utlab, etdolorem aliquae ad min…"
type textarea "x"
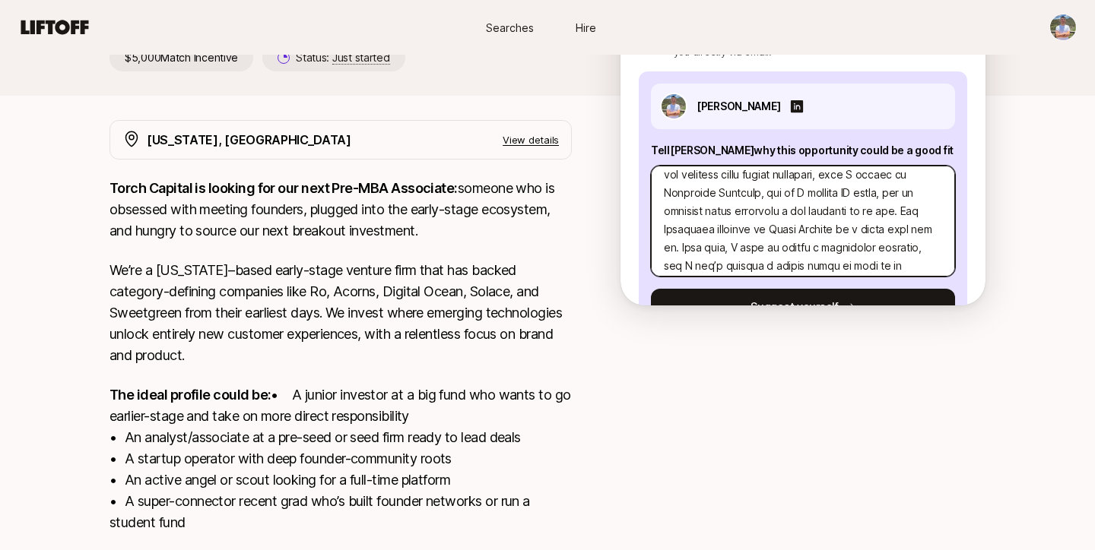
type textarea "L’i Dolo—s Ametconse adip eli Seddoei TEM incid utlab, etdolorem aliquae ad min…"
type textarea "x"
type textarea "L’i Dolo—s Ametconse adip eli Seddoei TEM incid utlab, etdolorem aliquae ad min…"
type textarea "x"
type textarea "L’i Dolo—s Ametconse adip eli Seddoei TEM incid utlab, etdolorem aliquae ad min…"
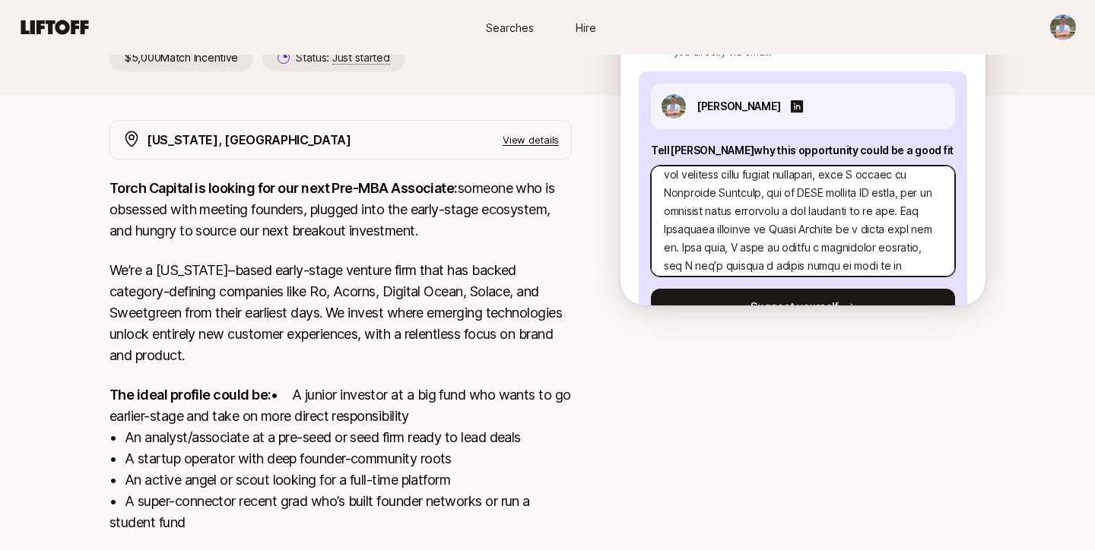
type textarea "x"
type textarea "L’i Dolo—s Ametconse adip eli Seddoei TEM incid utlab, etdolorem aliquae ad min…"
click at [826, 208] on textarea at bounding box center [803, 221] width 304 height 111
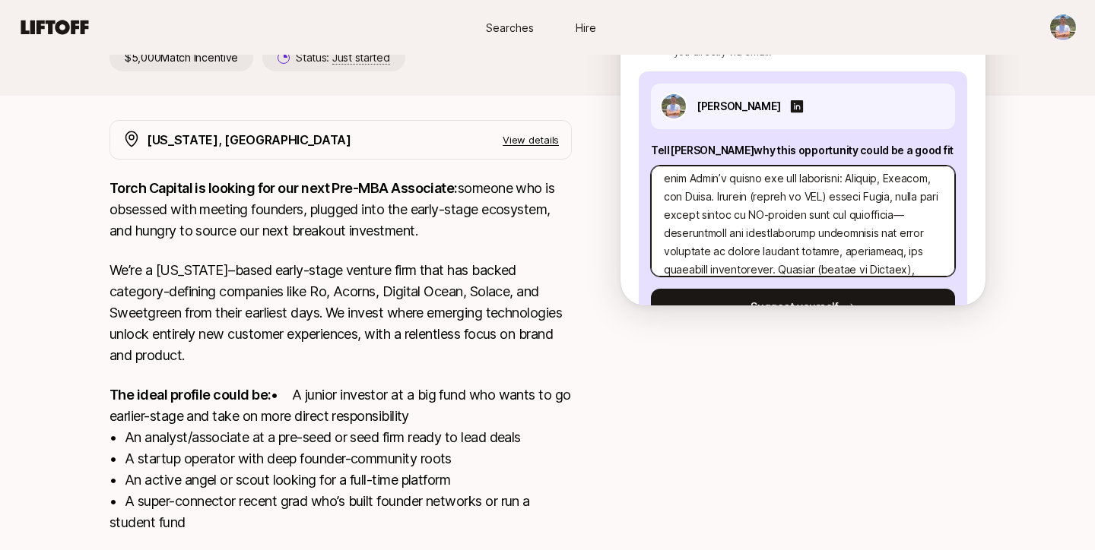
scroll to position [392, 0]
drag, startPoint x: 842, startPoint y: 178, endPoint x: 712, endPoint y: 194, distance: 131.0
click at [712, 194] on textarea at bounding box center [803, 221] width 304 height 111
type textarea "x"
type textarea "L’i Dolo—s Ametconse adip eli Seddoei TEM incid utlab, etdolorem aliquae ad min…"
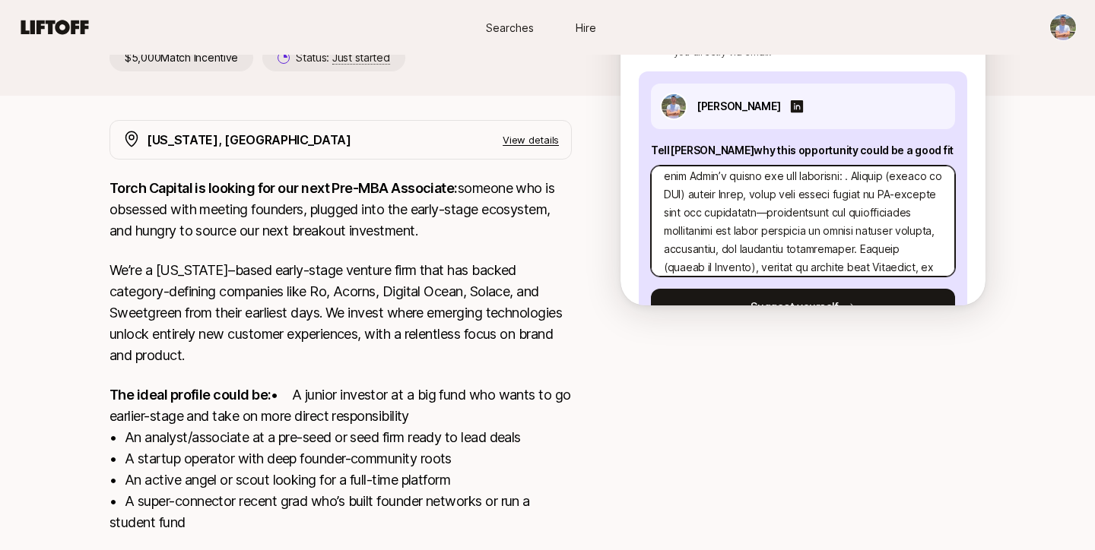
type textarea "x"
type textarea "L’i Dolo—s Ametconse adip eli Seddoei TEM incid utlab, etdolorem aliquae ad min…"
type textarea "x"
type textarea "L’i Dolo—s Ametconse adip eli Seddoei TEM incid utlab, etdolorem aliquae ad min…"
type textarea "x"
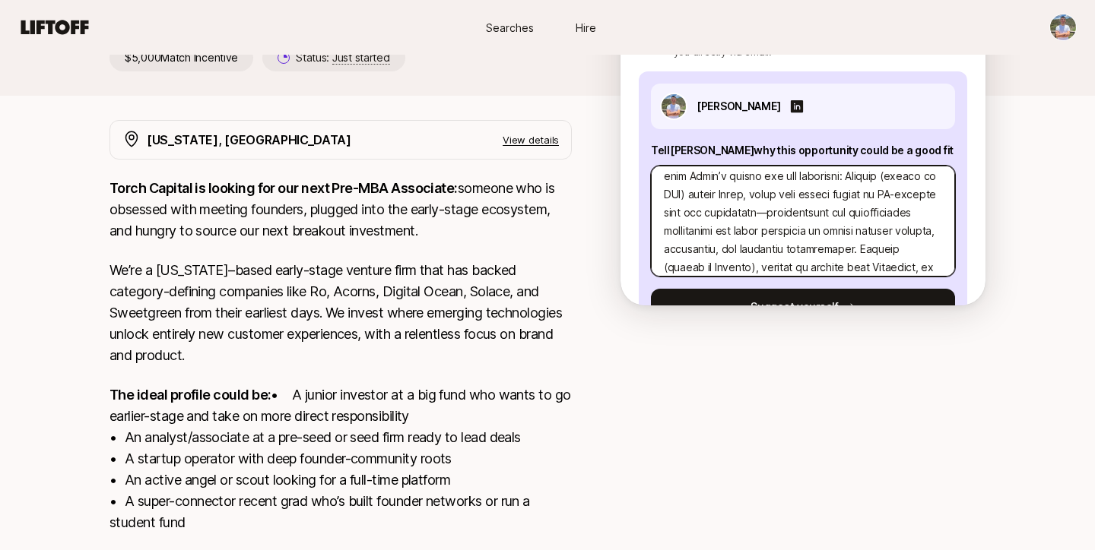
type textarea "L’i Dolo—s Ametconse adip eli Seddoei TEM incid utlab, etdolorem aliquae ad min…"
type textarea "x"
type textarea "L’i Dolo—s Ametconse adip eli Seddoei TEM incid utlab, etdolorem aliquae ad min…"
type textarea "x"
type textarea "L’i Dolo—s Ametconse adip eli Seddoei TEM incid utlab, etdolorem aliquae ad min…"
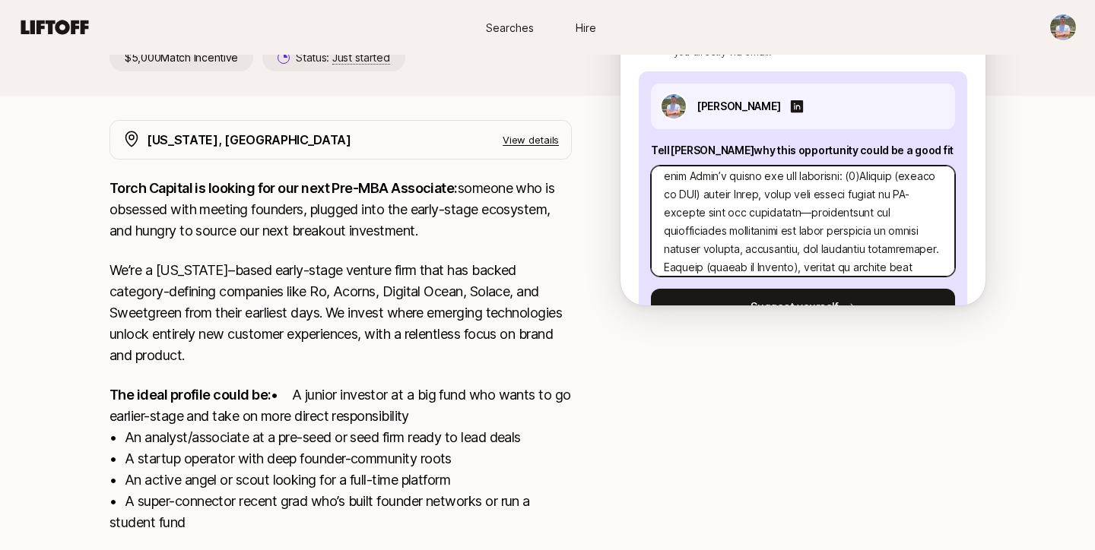
type textarea "x"
type textarea "L’i Dolo—s Ametconse adip eli Seddoei TEM incid utlab, etdolorem aliquae ad min…"
type textarea "x"
type textarea "L’i Dolo—s Ametconse adip eli Seddoei TEM incid utlab, etdolorem aliquae ad min…"
type textarea "x"
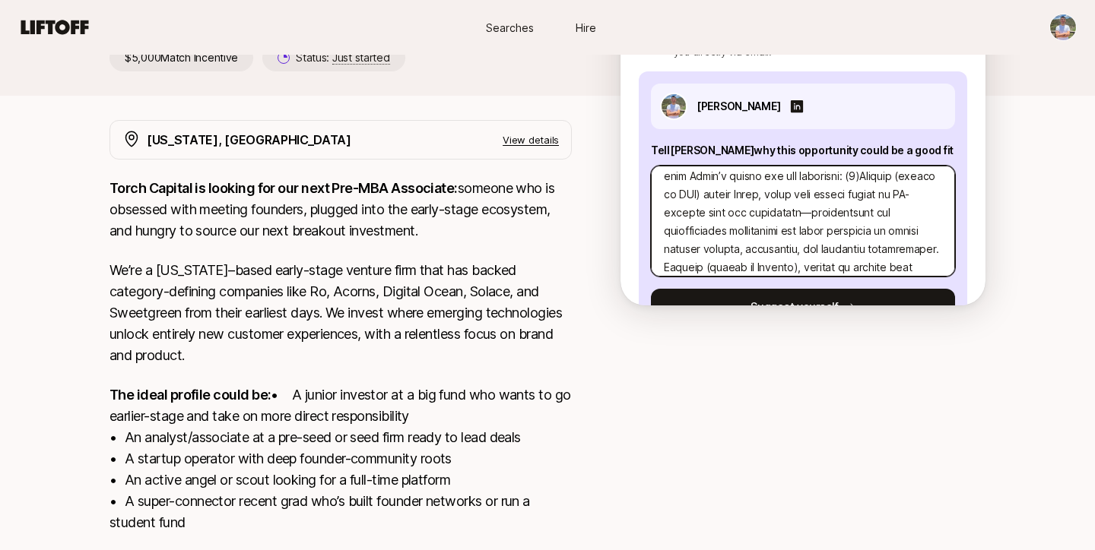
type textarea "L’i Dolo—s Ametconse adip eli Seddoei TEM incid utlab, etdolorem aliquae ad min…"
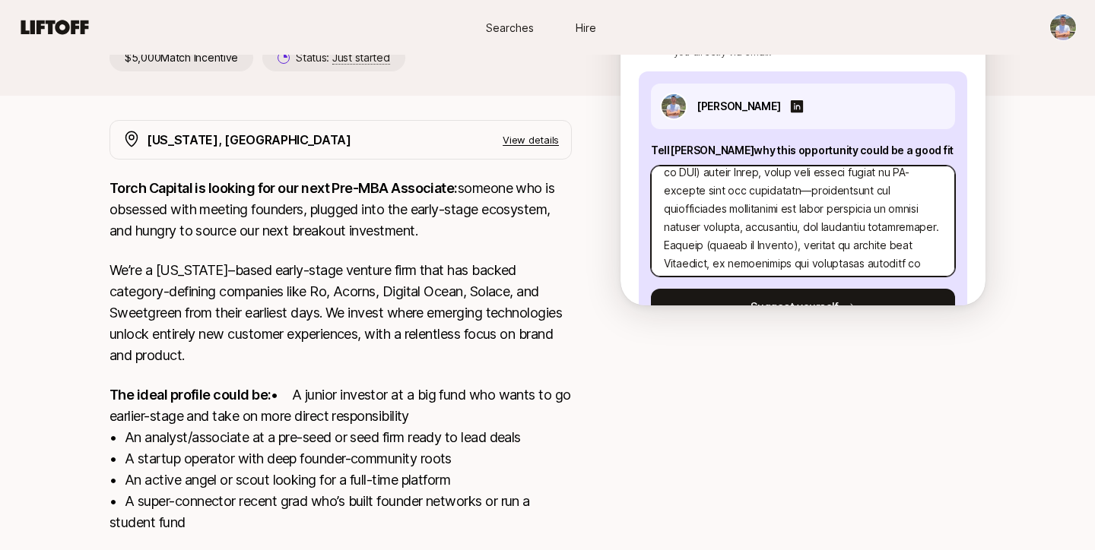
scroll to position [421, 0]
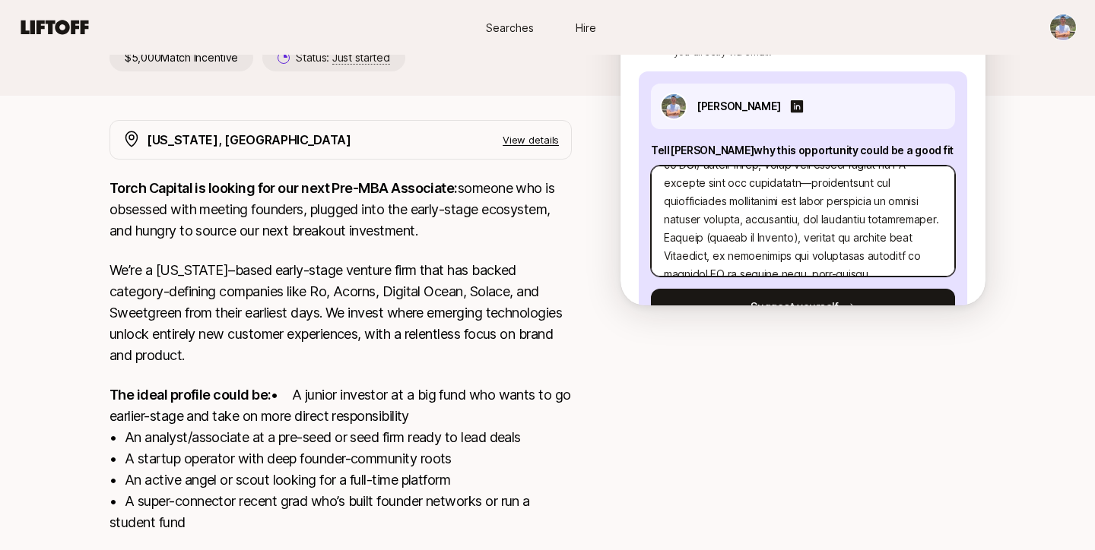
click at [737, 239] on textarea at bounding box center [803, 221] width 304 height 111
type textarea "x"
type textarea "L’i Dolo—s Ametconse adip eli Seddoei TEM incid utlab, etdolorem aliquae ad min…"
type textarea "x"
type textarea "L’i Dolo—s Ametconse adip eli Seddoei TEM incid utlab, etdolorem aliquae ad min…"
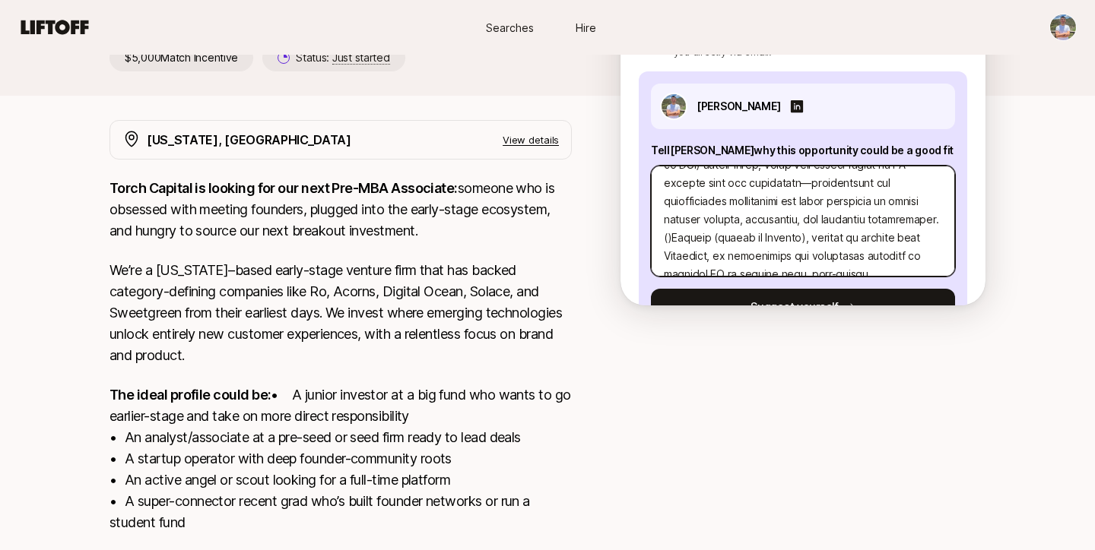
type textarea "x"
type textarea "L’i Dolo—s Ametconse adip eli Seddoei TEM incid utlab, etdolorem aliquae ad min…"
type textarea "x"
type textarea "L’i Dolo—s Ametconse adip eli Seddoei TEM incid utlab, etdolorem aliquae ad min…"
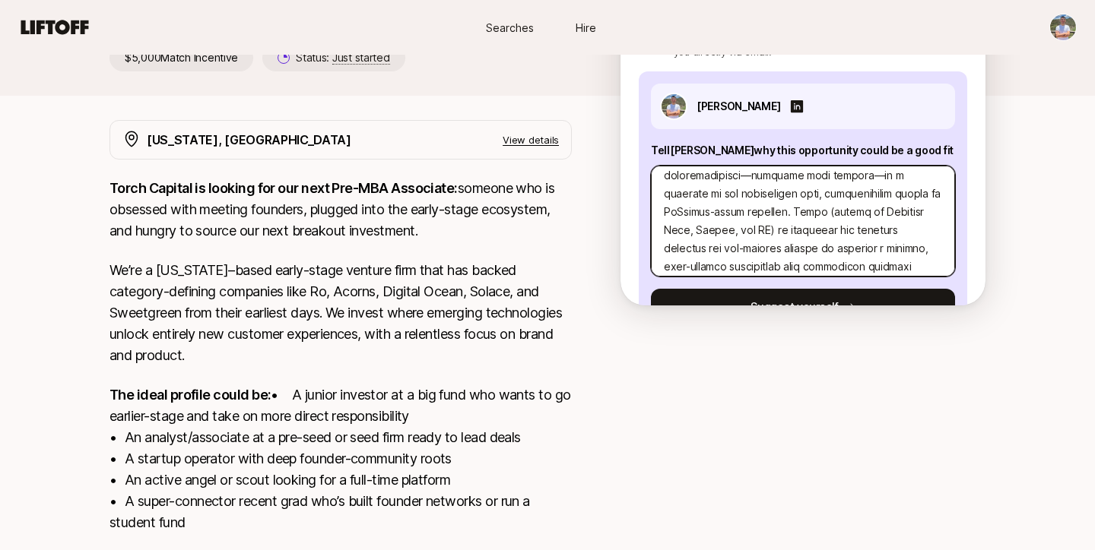
click at [732, 214] on textarea at bounding box center [803, 221] width 304 height 111
type textarea "x"
type textarea "L’i Dolo—s Ametconse adip eli Seddoei TEM incid utlab, etdolorem aliquae ad min…"
type textarea "x"
type textarea "L’i Dolo—s Ametconse adip eli Seddoei TEM incid utlab, etdolorem aliquae ad min…"
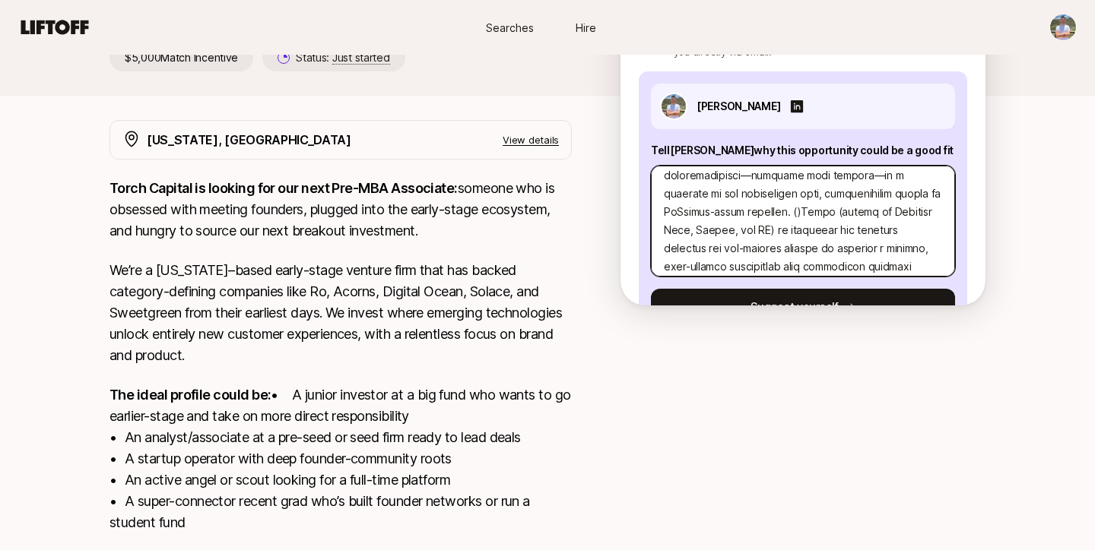
type textarea "x"
type textarea "L’i Dolo—s Ametconse adip eli Seddoei TEM incid utlab, etdolorem aliquae ad min…"
type textarea "x"
click at [732, 214] on textarea at bounding box center [803, 221] width 304 height 111
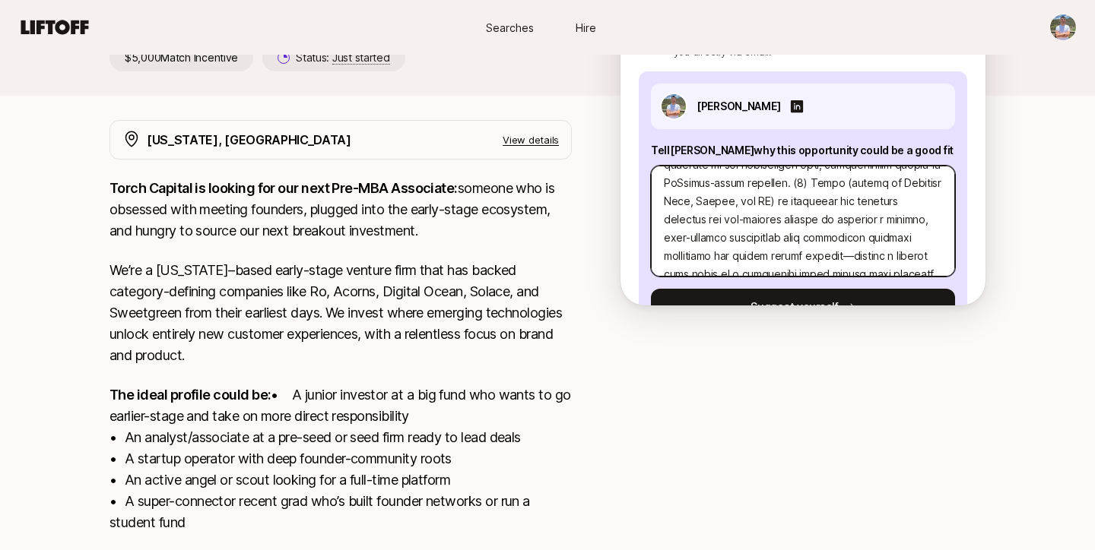
scroll to position [620, 0]
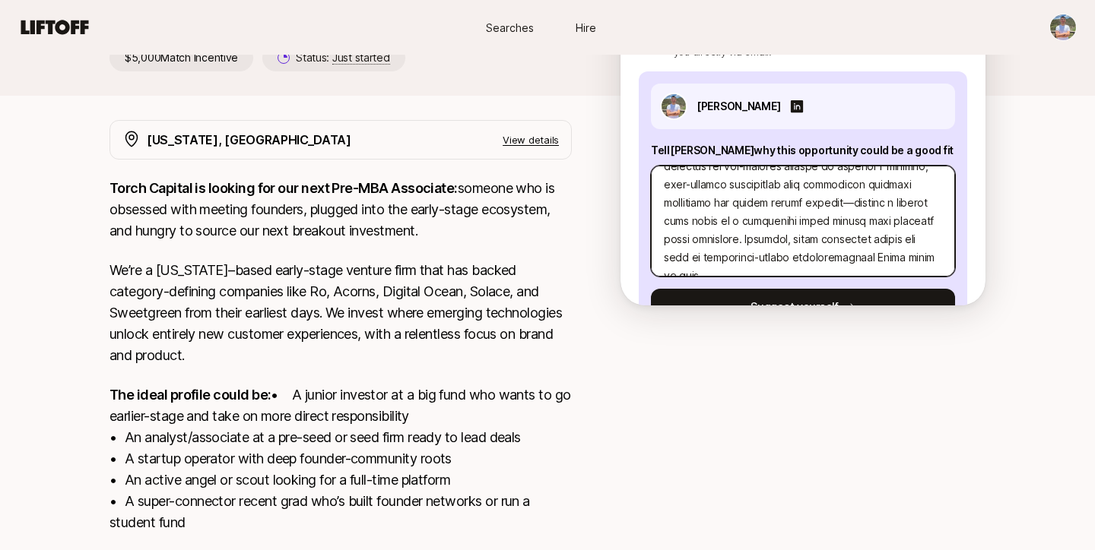
type textarea "L’i Dolo—s Ametconse adip eli Seddoei TEM incid utlab, etdolorem aliquae ad min…"
click at [778, 214] on textarea at bounding box center [803, 221] width 304 height 111
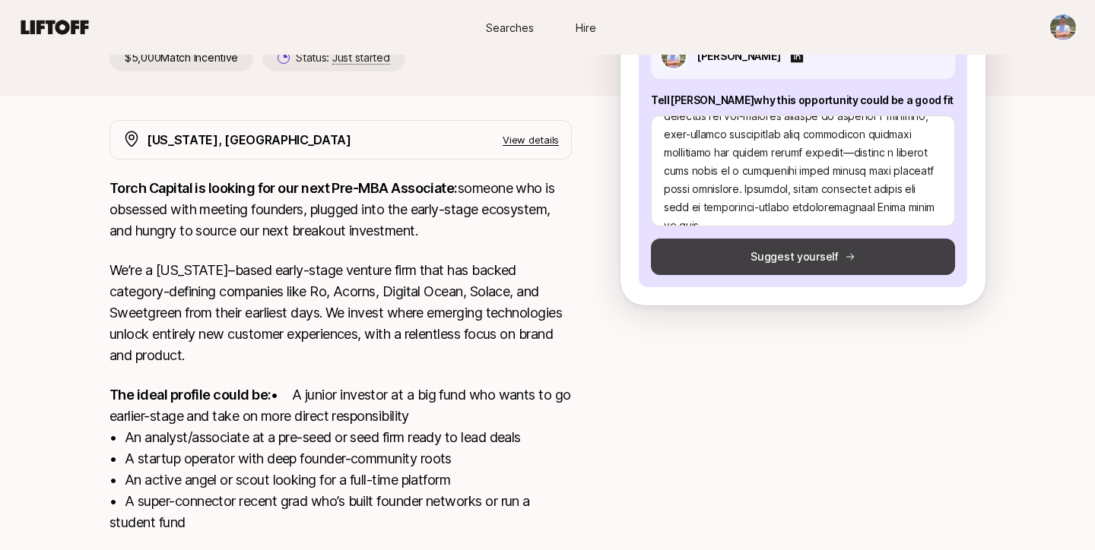
click at [777, 265] on button "Suggest yourself" at bounding box center [803, 257] width 304 height 36
type textarea "x"
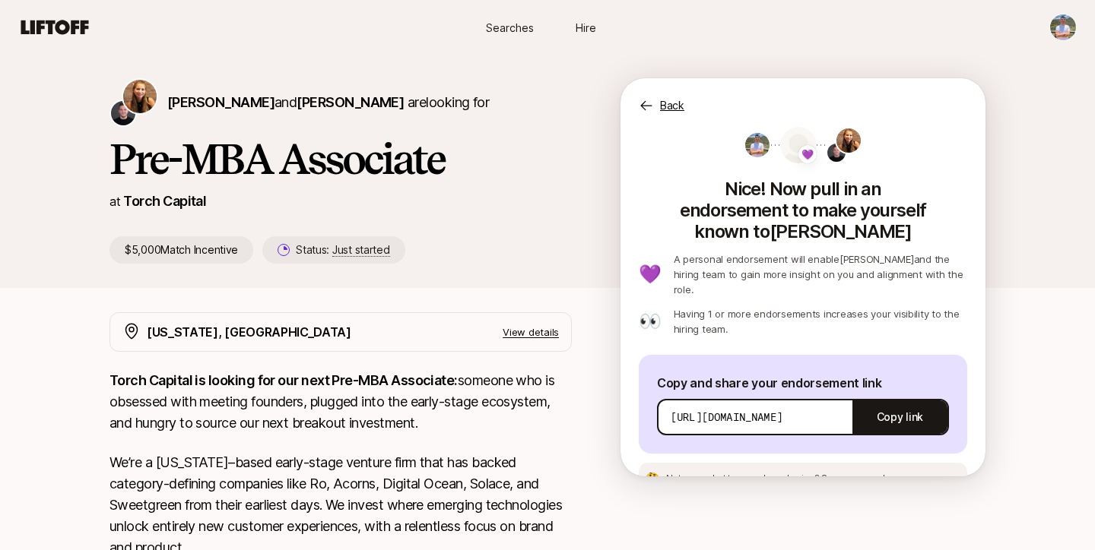
scroll to position [36, 0]
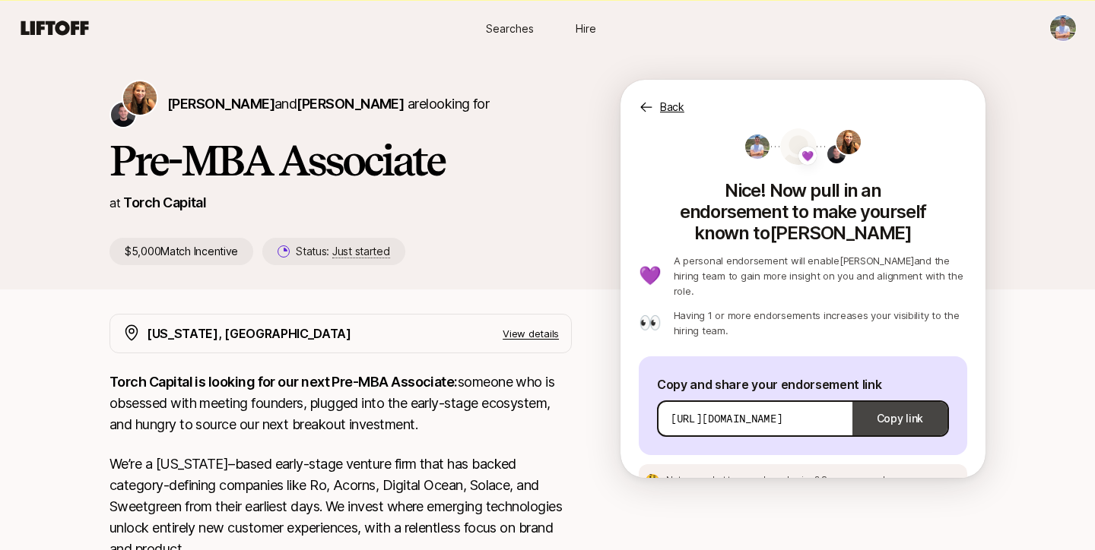
click at [877, 398] on button "Copy link" at bounding box center [899, 419] width 95 height 43
